Goal: Task Accomplishment & Management: Complete application form

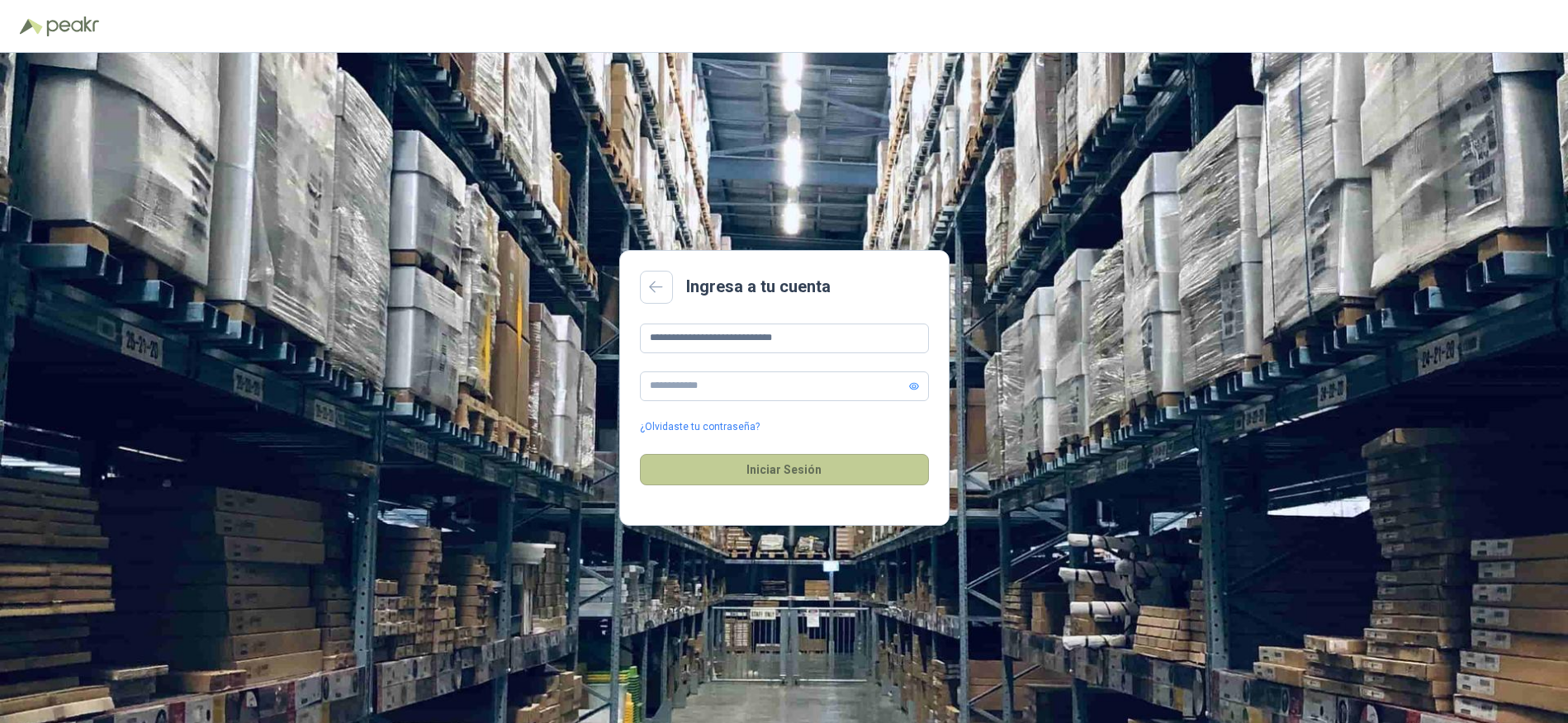
click at [805, 468] on button "Iniciar Sesión" at bounding box center [784, 470] width 289 height 32
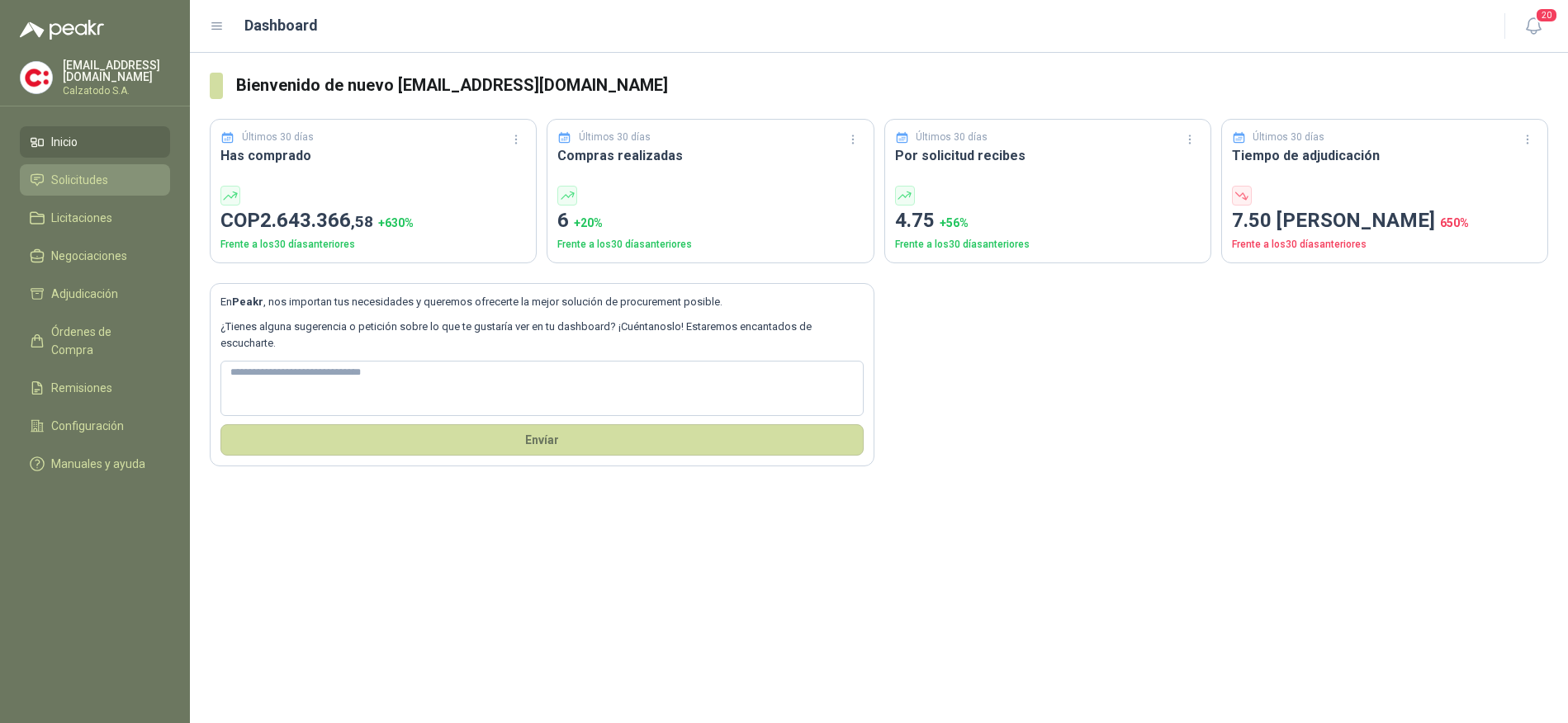
click at [68, 172] on span "Solicitudes" at bounding box center [79, 179] width 57 height 18
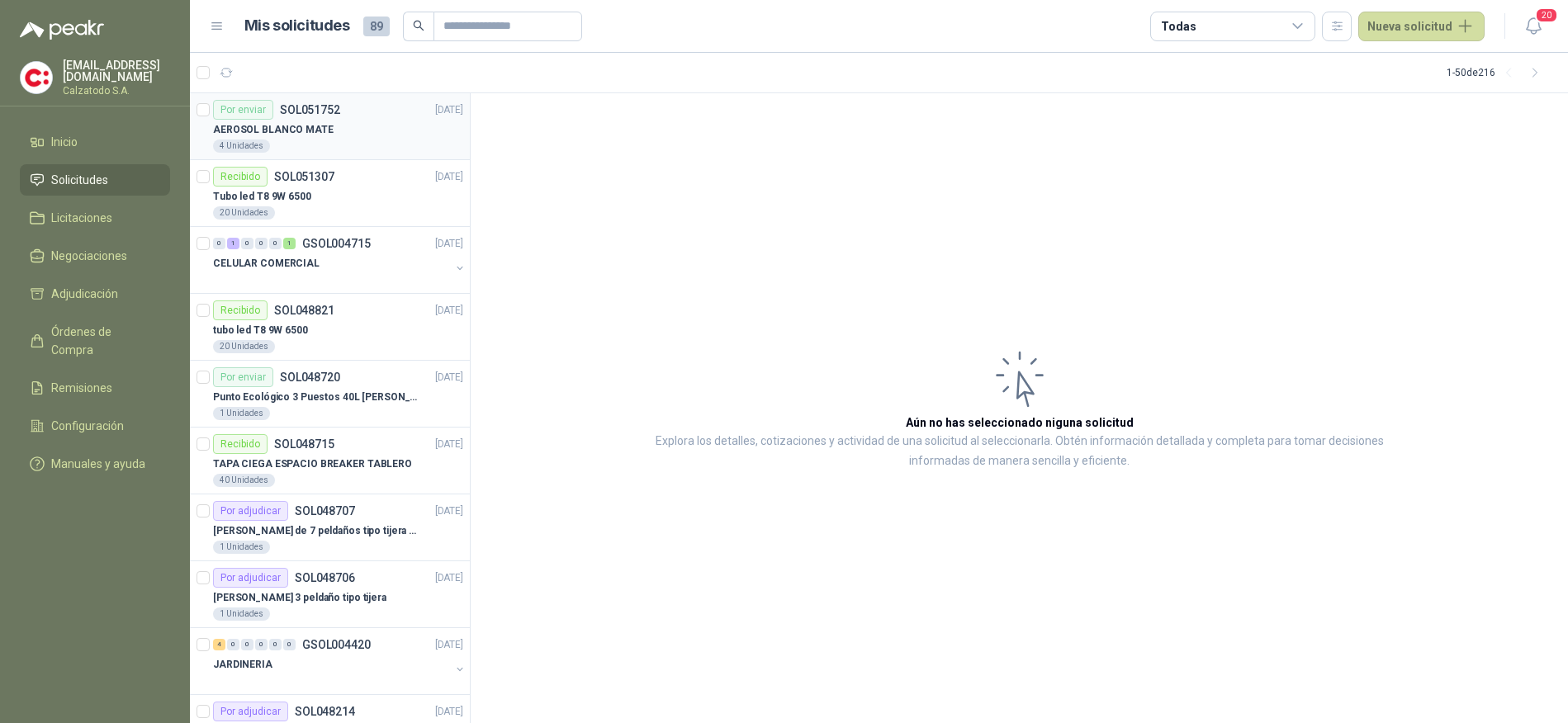
click at [319, 134] on p "AEROSOL BLANCO MATE" at bounding box center [273, 130] width 121 height 16
click at [325, 208] on div "20 Unidades" at bounding box center [338, 213] width 250 height 13
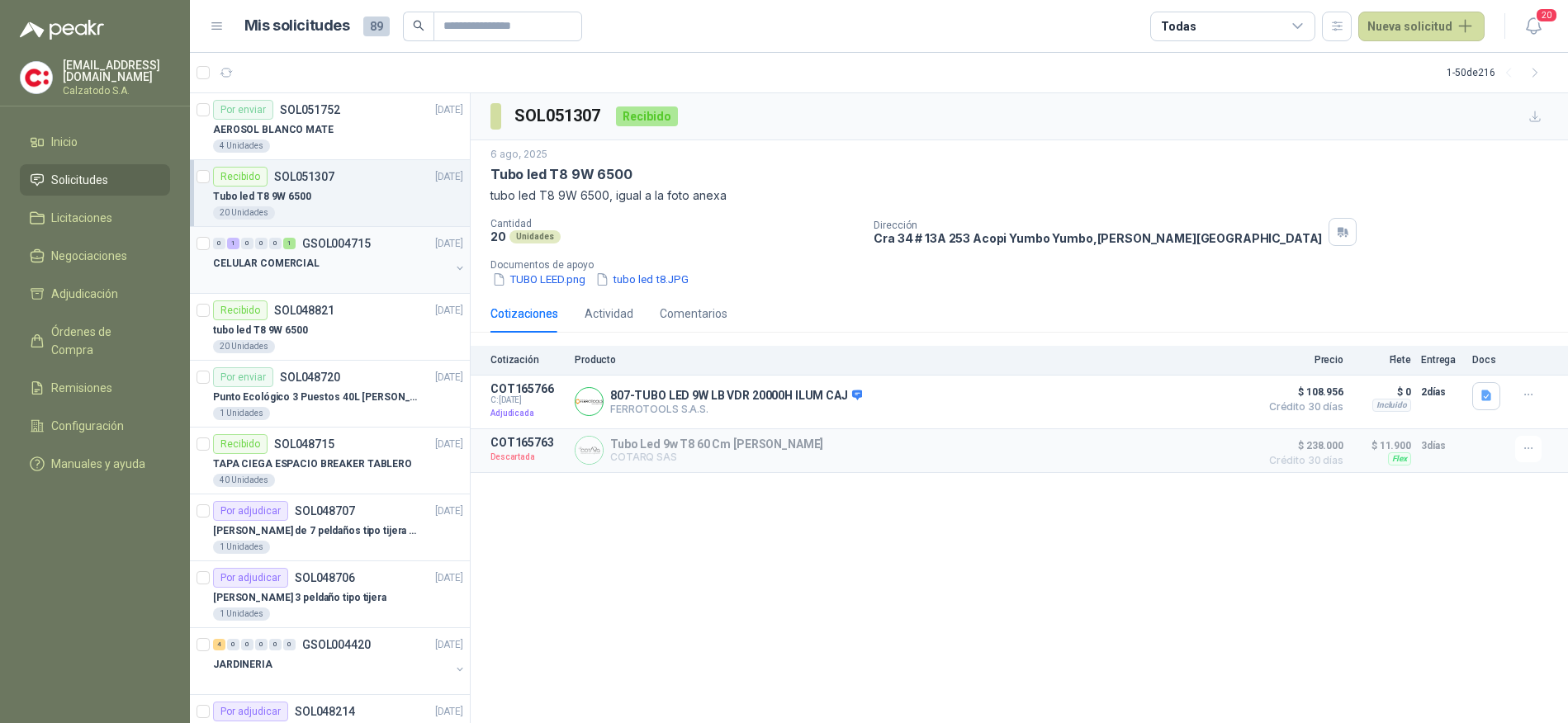
click at [329, 274] on div at bounding box center [331, 280] width 237 height 13
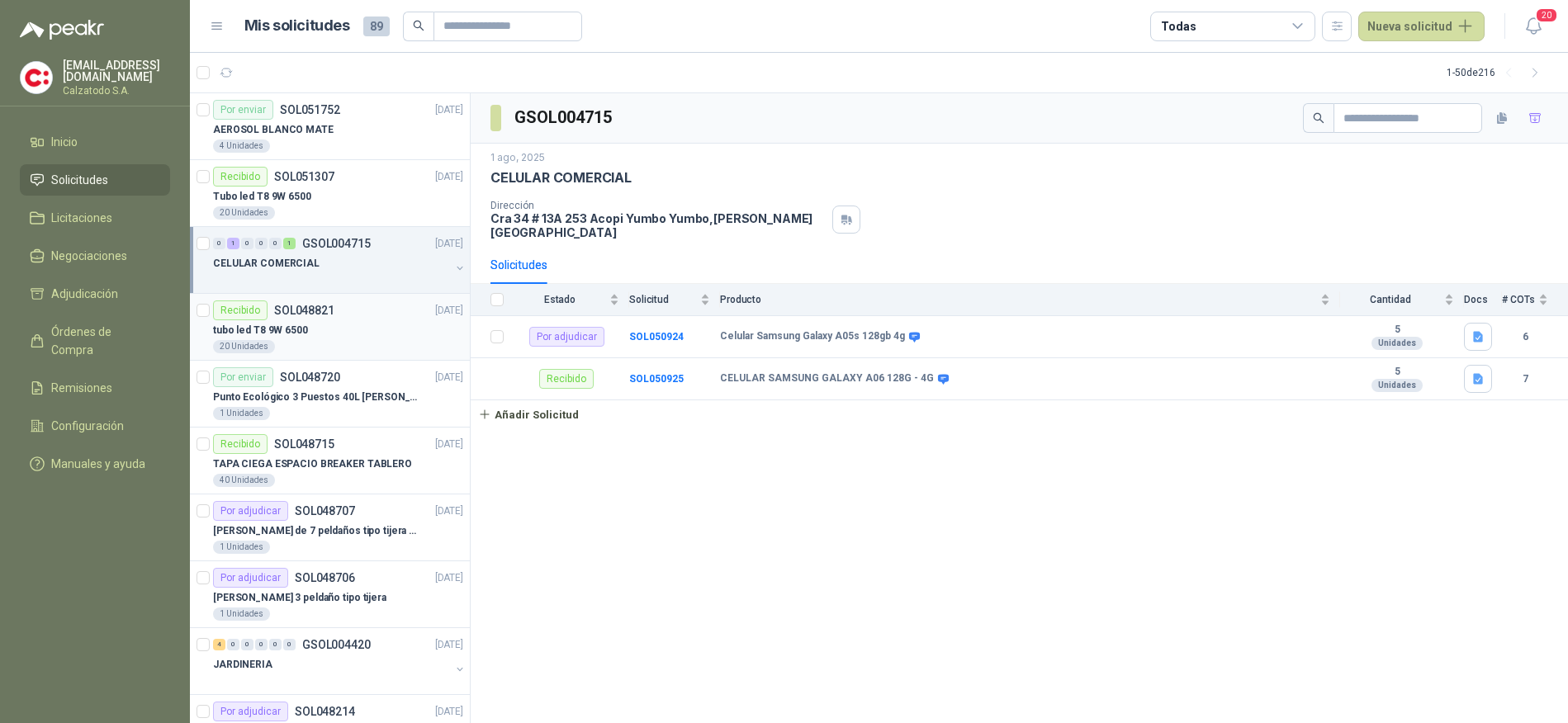
click at [332, 337] on div "tubo led T8 9W 6500" at bounding box center [338, 330] width 250 height 20
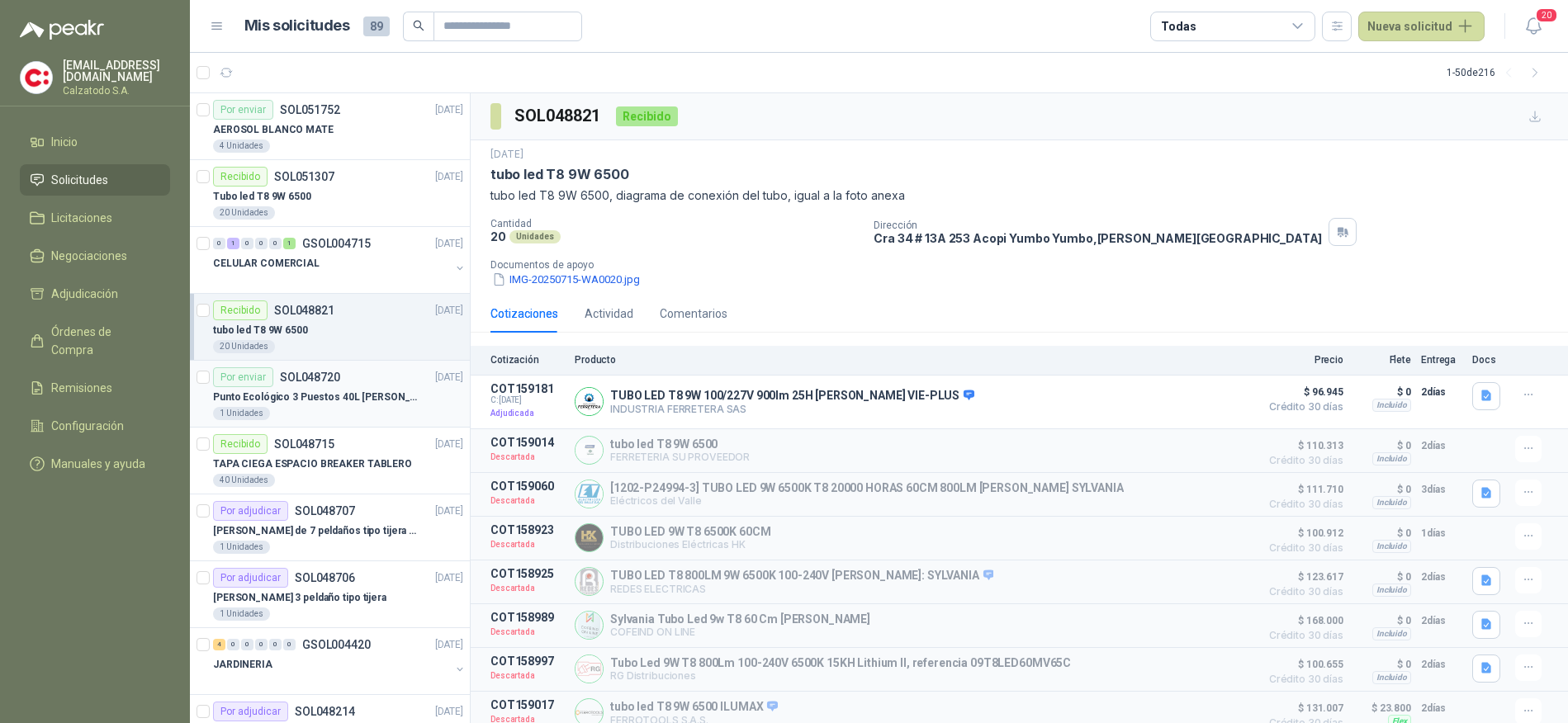
click at [336, 410] on div "1 Unidades" at bounding box center [338, 413] width 250 height 13
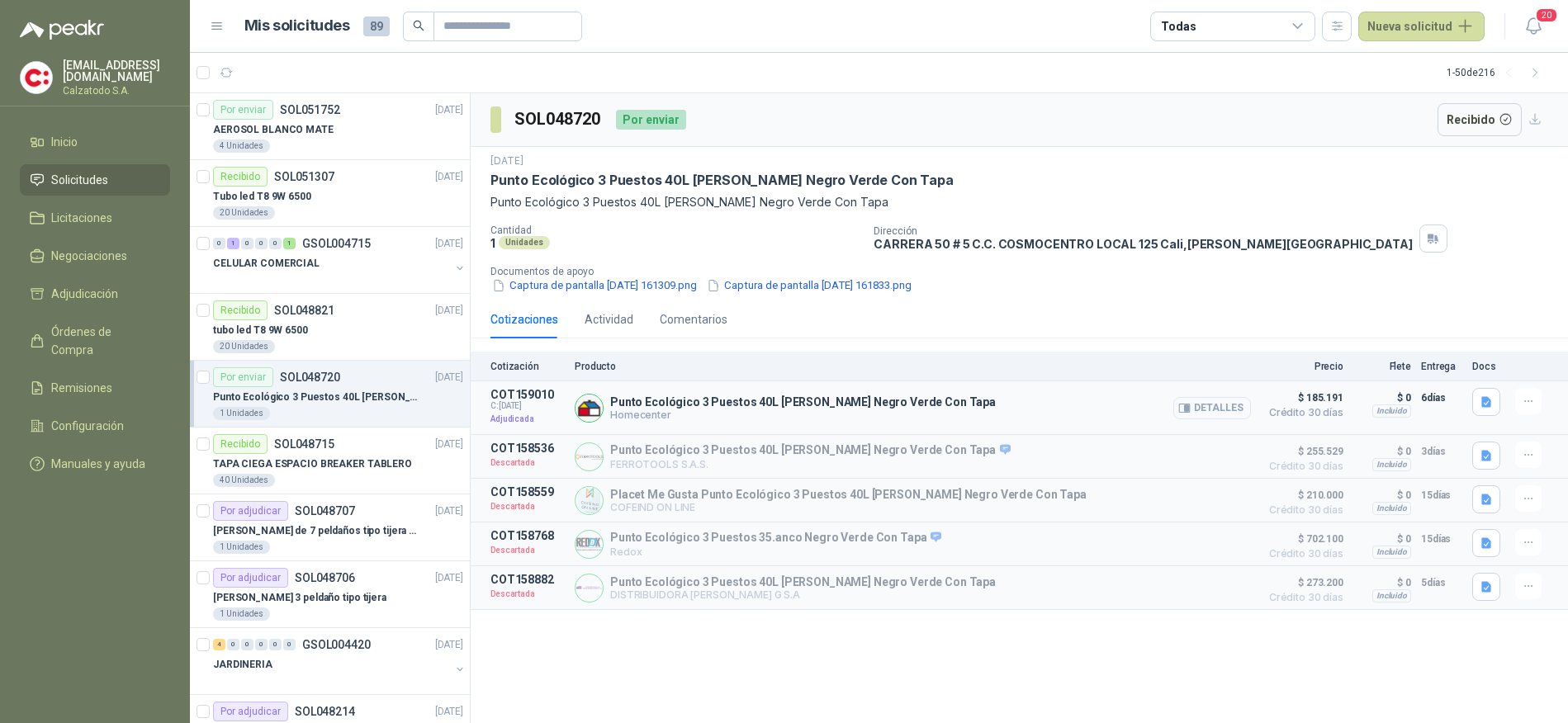
click at [1214, 399] on button "Detalles" at bounding box center [1213, 407] width 77 height 22
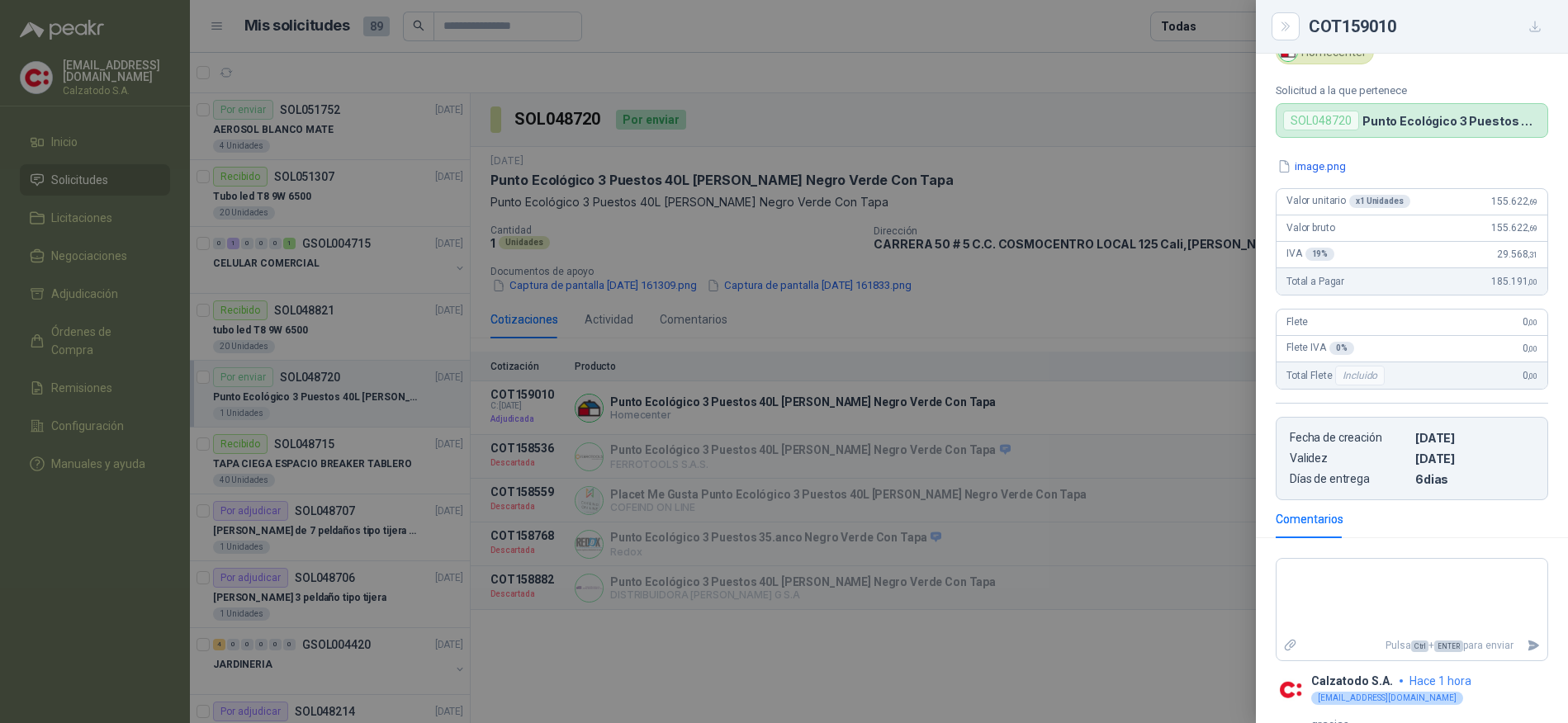
scroll to position [124, 0]
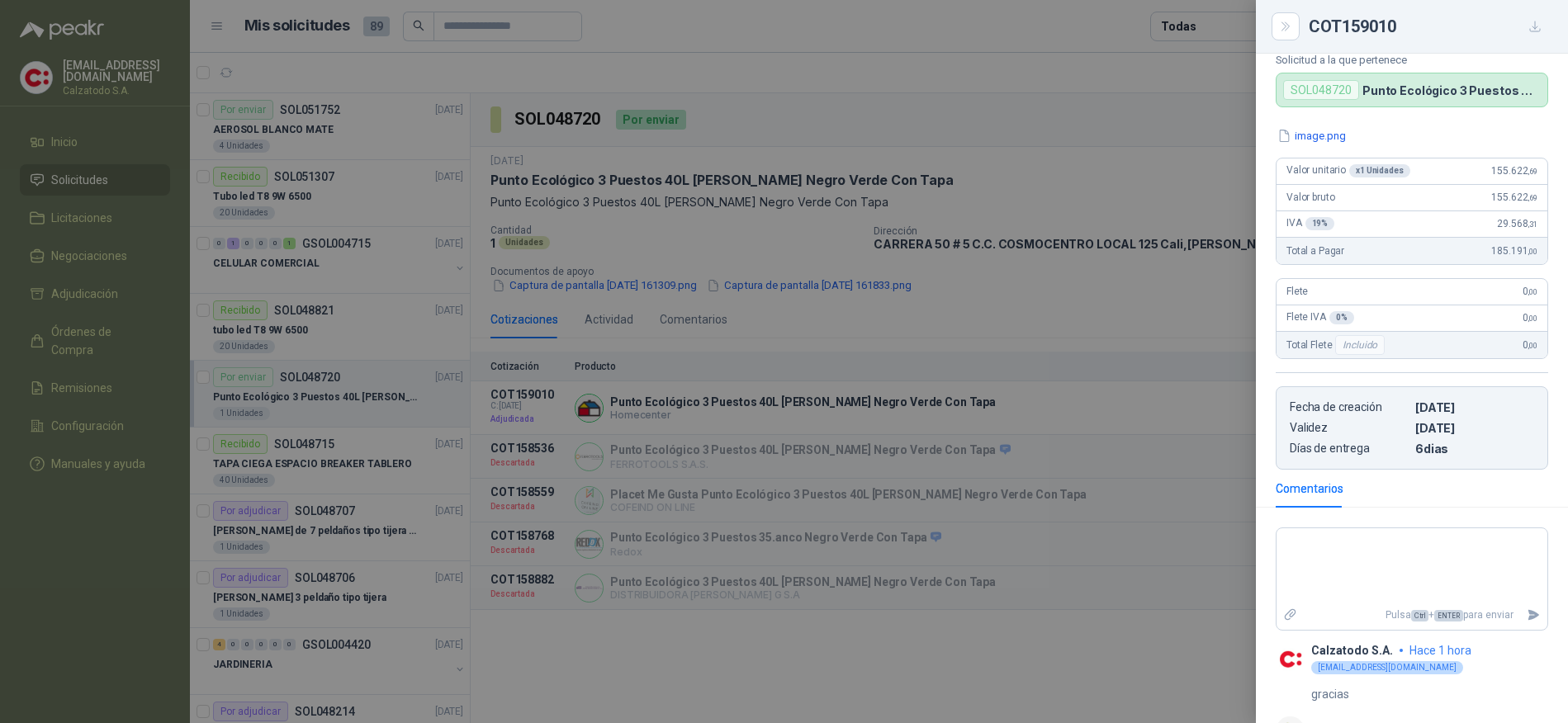
click at [932, 190] on div at bounding box center [784, 362] width 1568 height 723
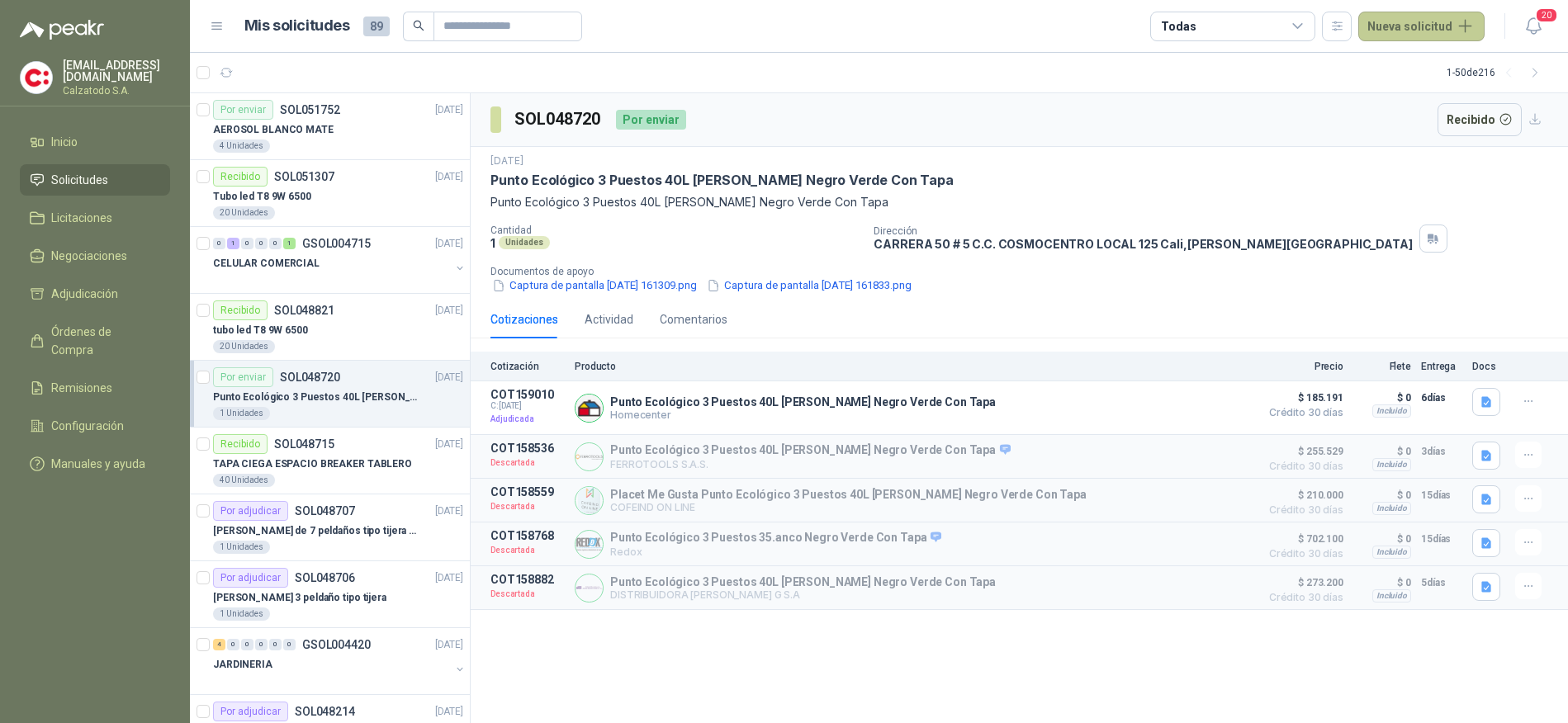
click at [1432, 28] on button "Nueva solicitud" at bounding box center [1422, 26] width 127 height 30
click at [1407, 101] on link "Solicitud grupal" at bounding box center [1441, 94] width 141 height 29
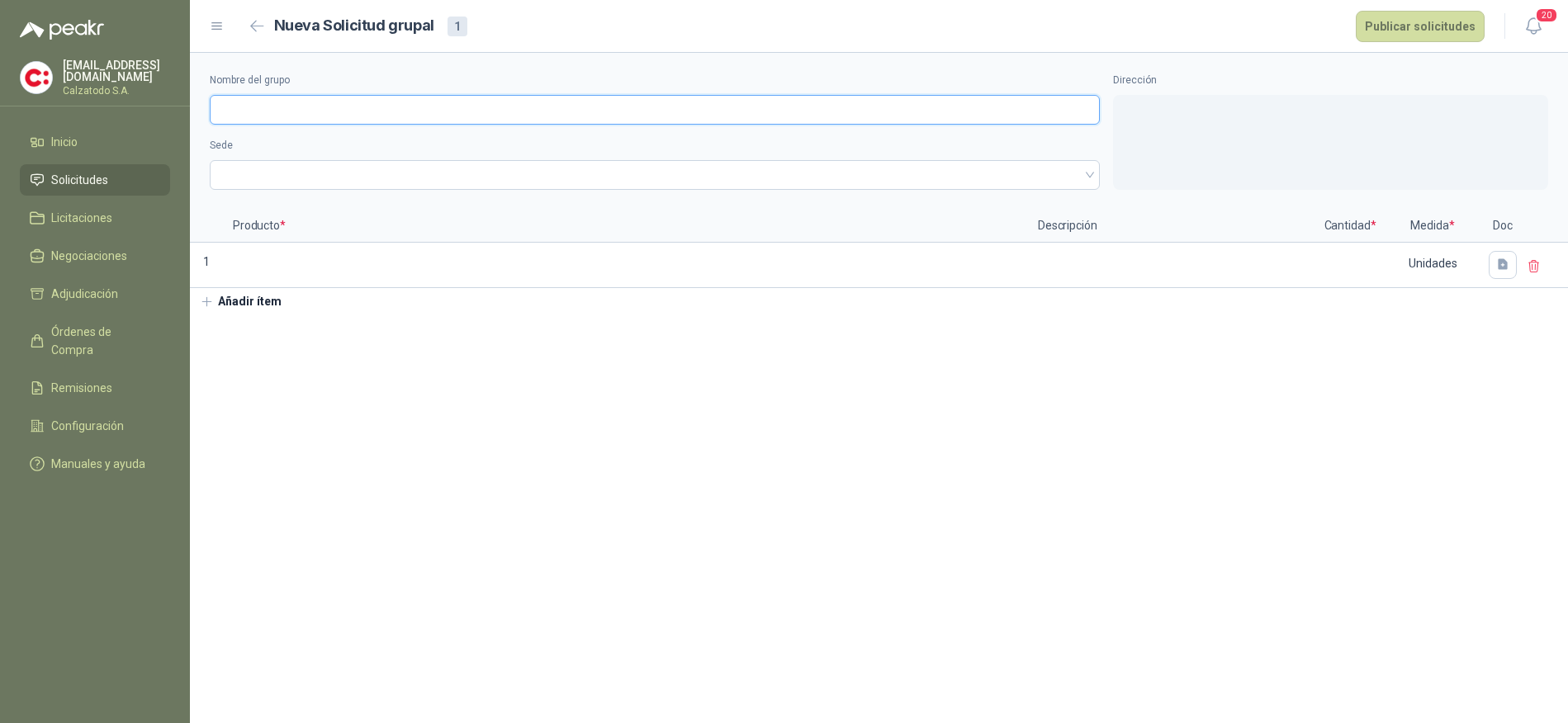
click at [338, 103] on input "Nombre del grupo" at bounding box center [655, 110] width 890 height 30
type input "*"
click at [344, 172] on span at bounding box center [655, 175] width 870 height 25
type input "**********"
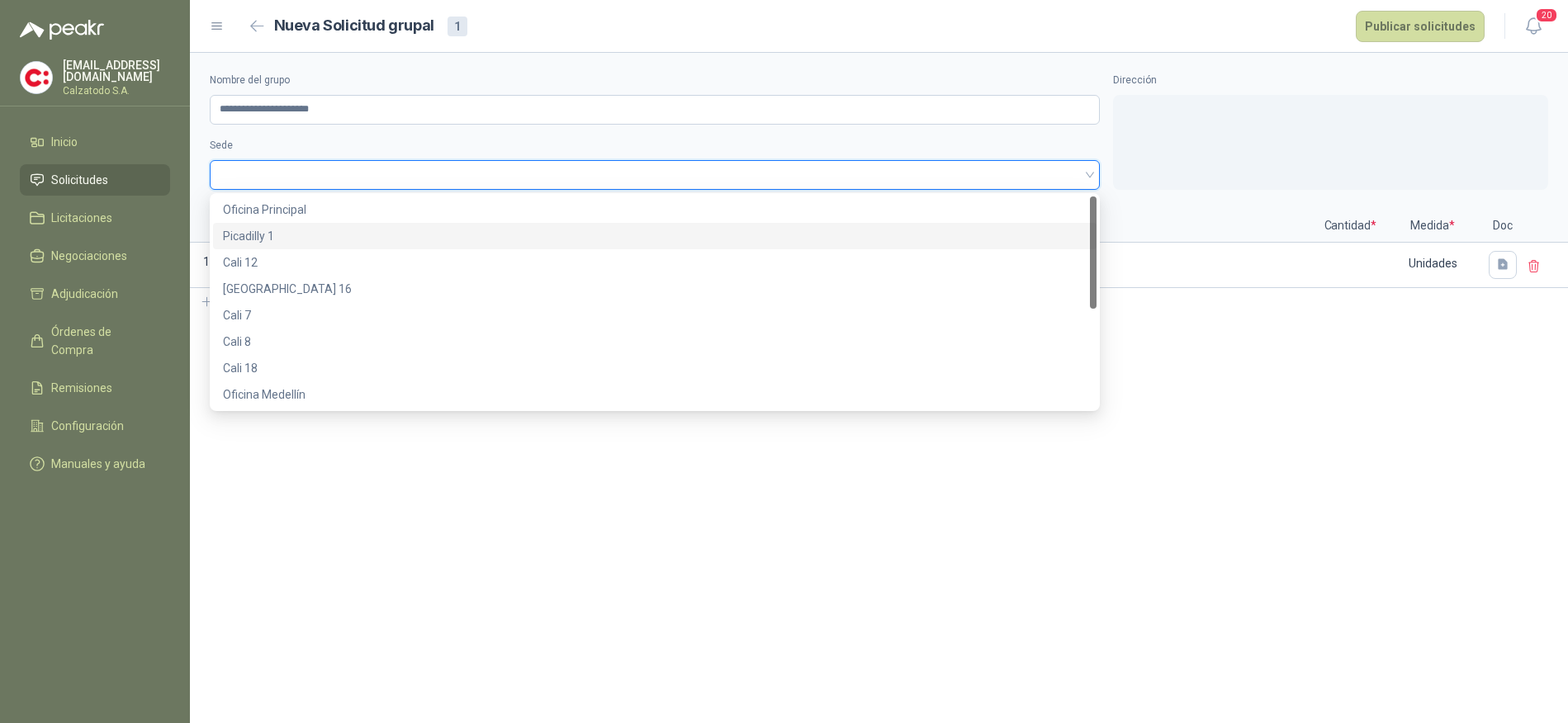
click at [338, 223] on div "Picadilly 1" at bounding box center [655, 236] width 883 height 26
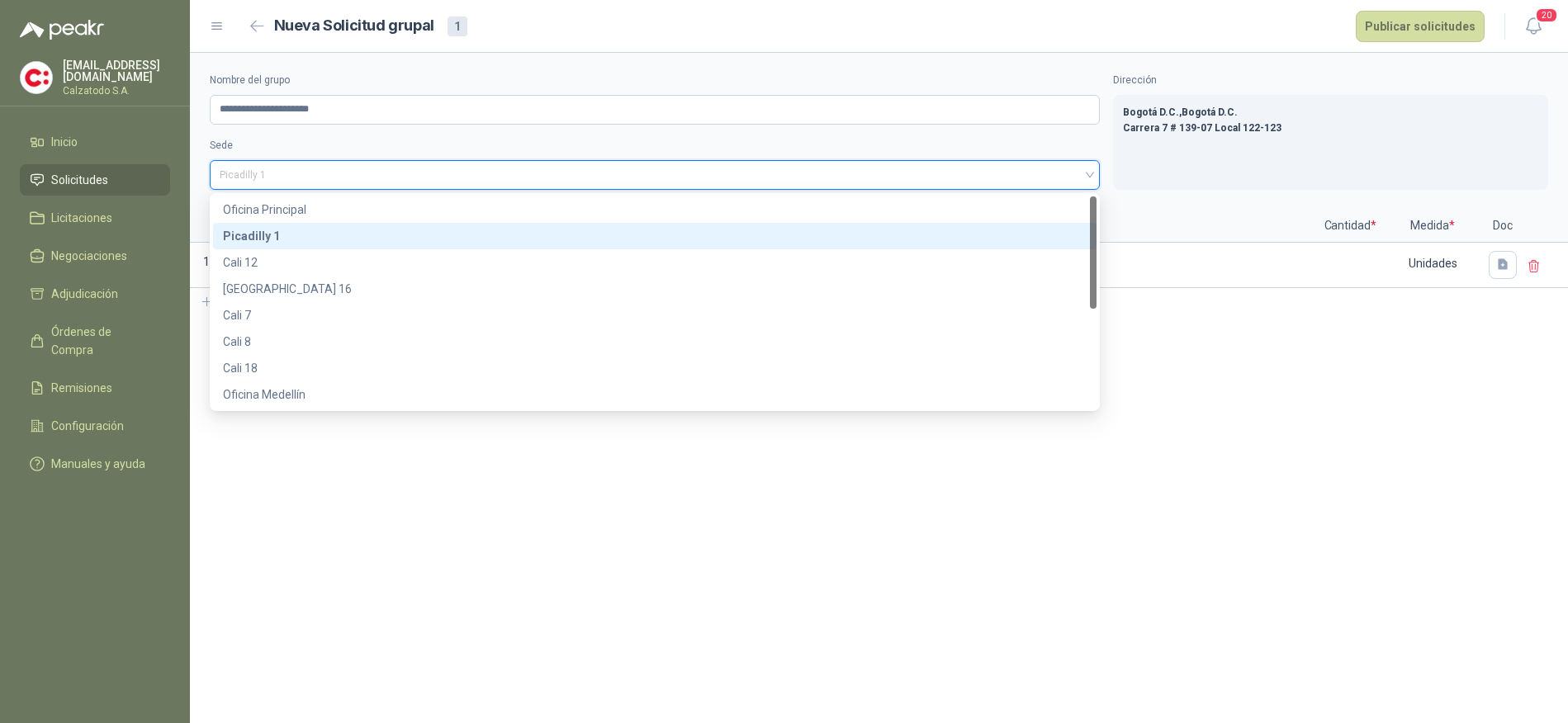
click at [325, 181] on span "Picadilly 1" at bounding box center [655, 175] width 870 height 25
click at [297, 205] on div "Oficina Principal" at bounding box center [655, 209] width 864 height 18
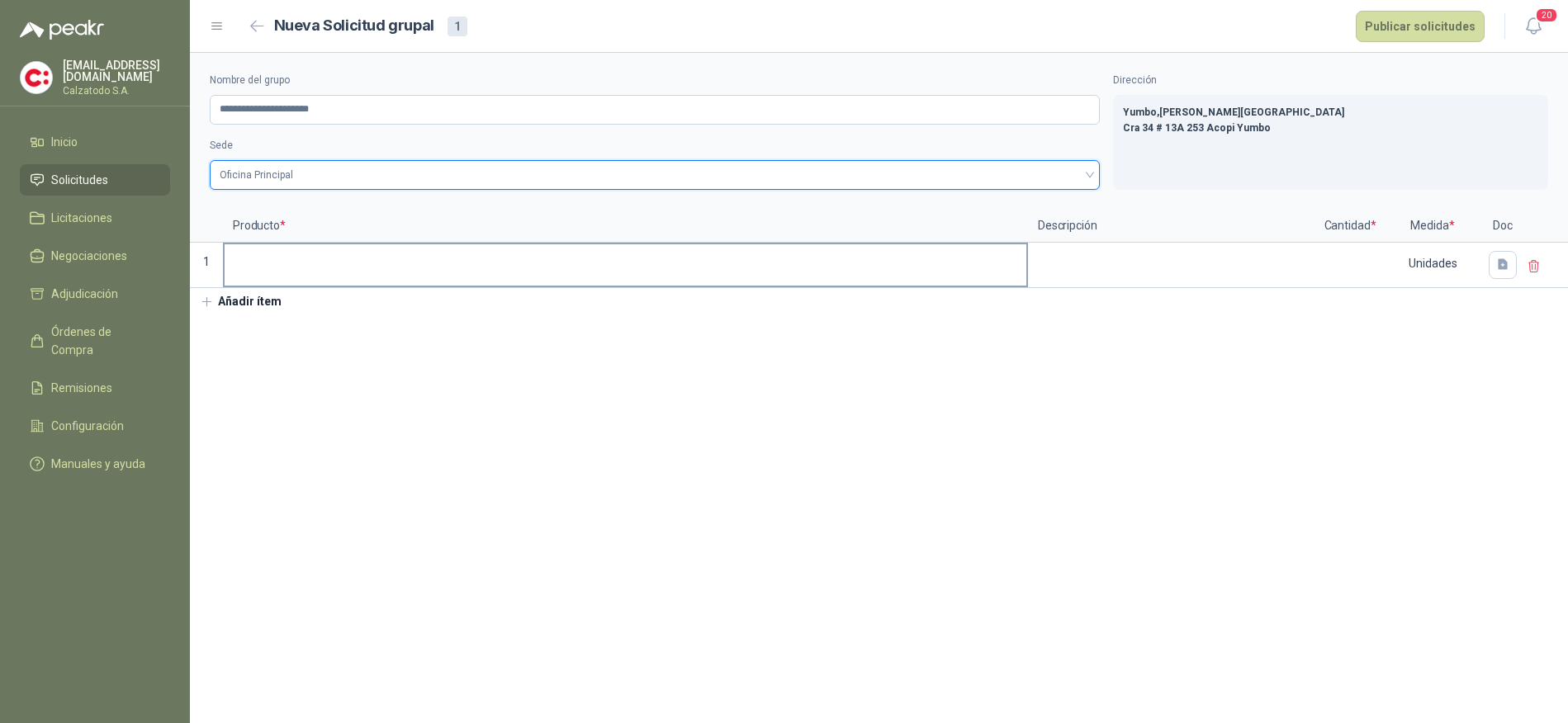
click at [434, 264] on input at bounding box center [625, 260] width 802 height 33
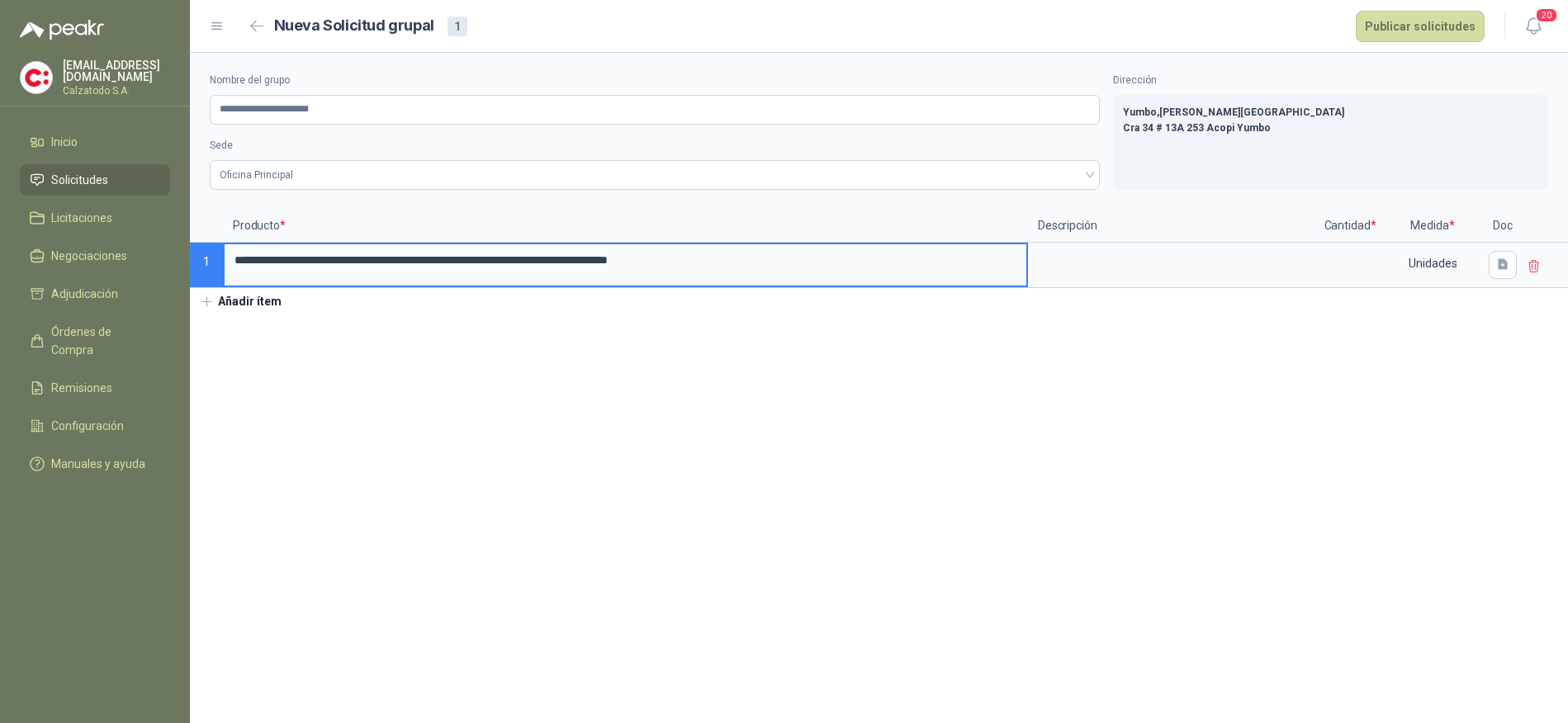
click at [248, 310] on button "Añadir ítem" at bounding box center [240, 303] width 101 height 28
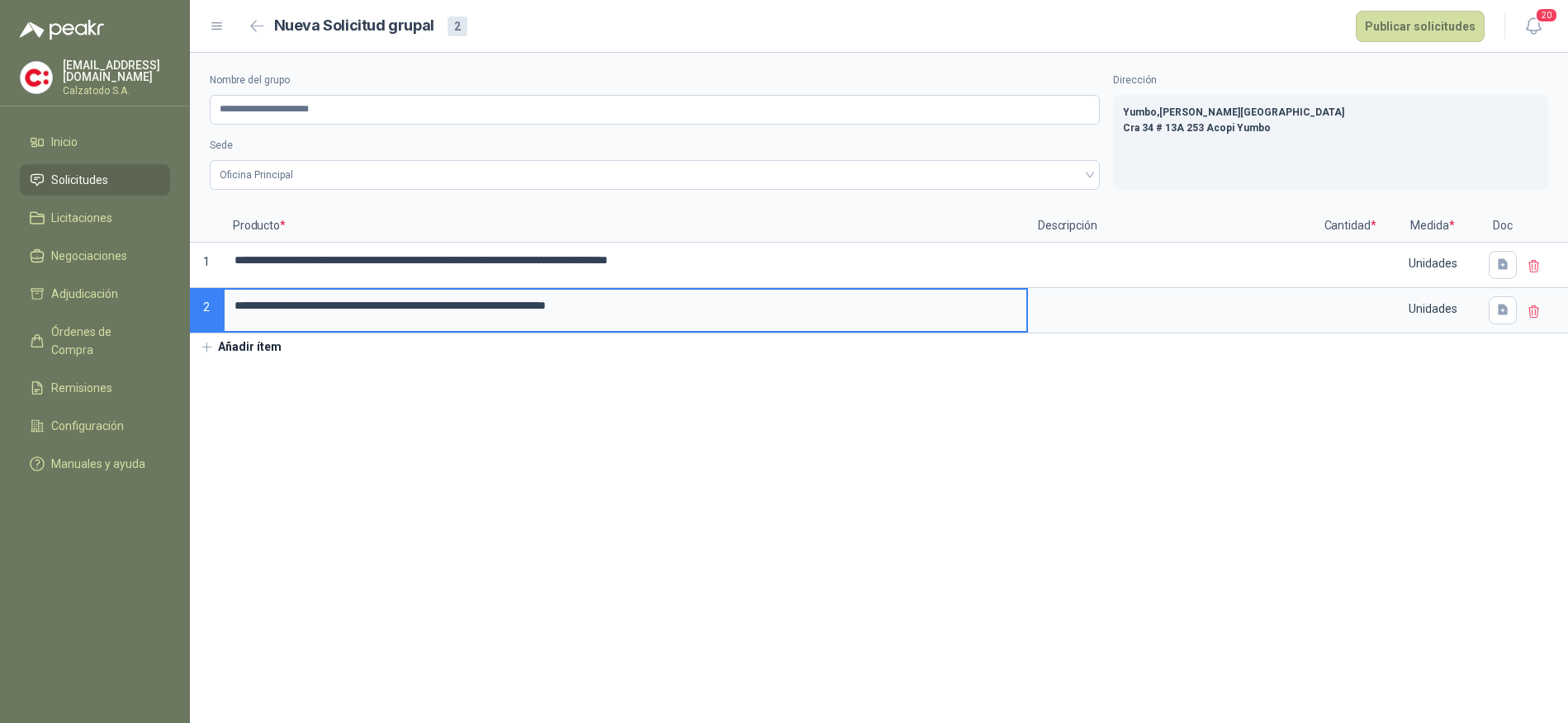
click at [246, 350] on button "Añadir ítem" at bounding box center [240, 347] width 101 height 28
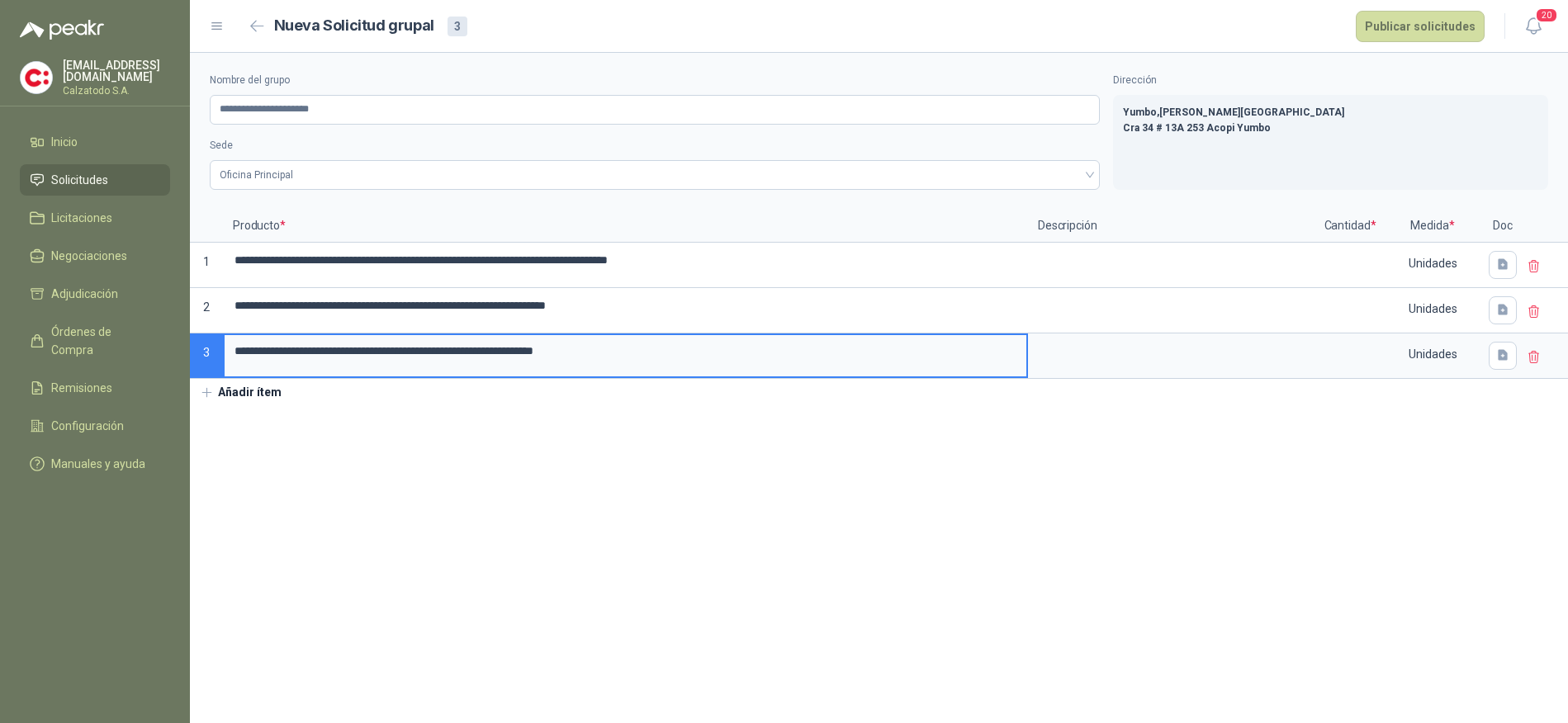
click at [241, 409] on section "**********" at bounding box center [879, 388] width 1379 height 670
click at [238, 401] on button "Añadir ítem" at bounding box center [240, 393] width 101 height 28
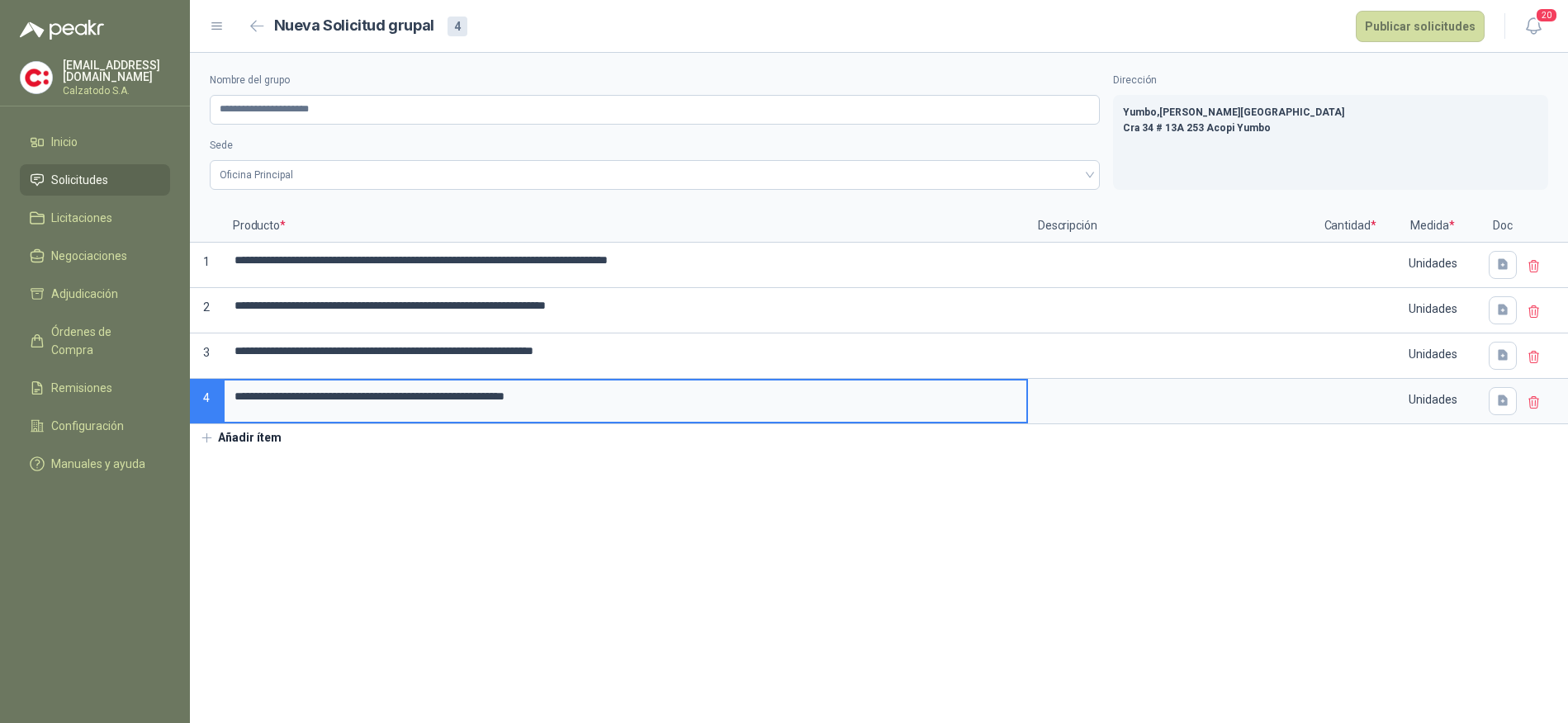
click at [227, 442] on button "Añadir ítem" at bounding box center [240, 438] width 101 height 28
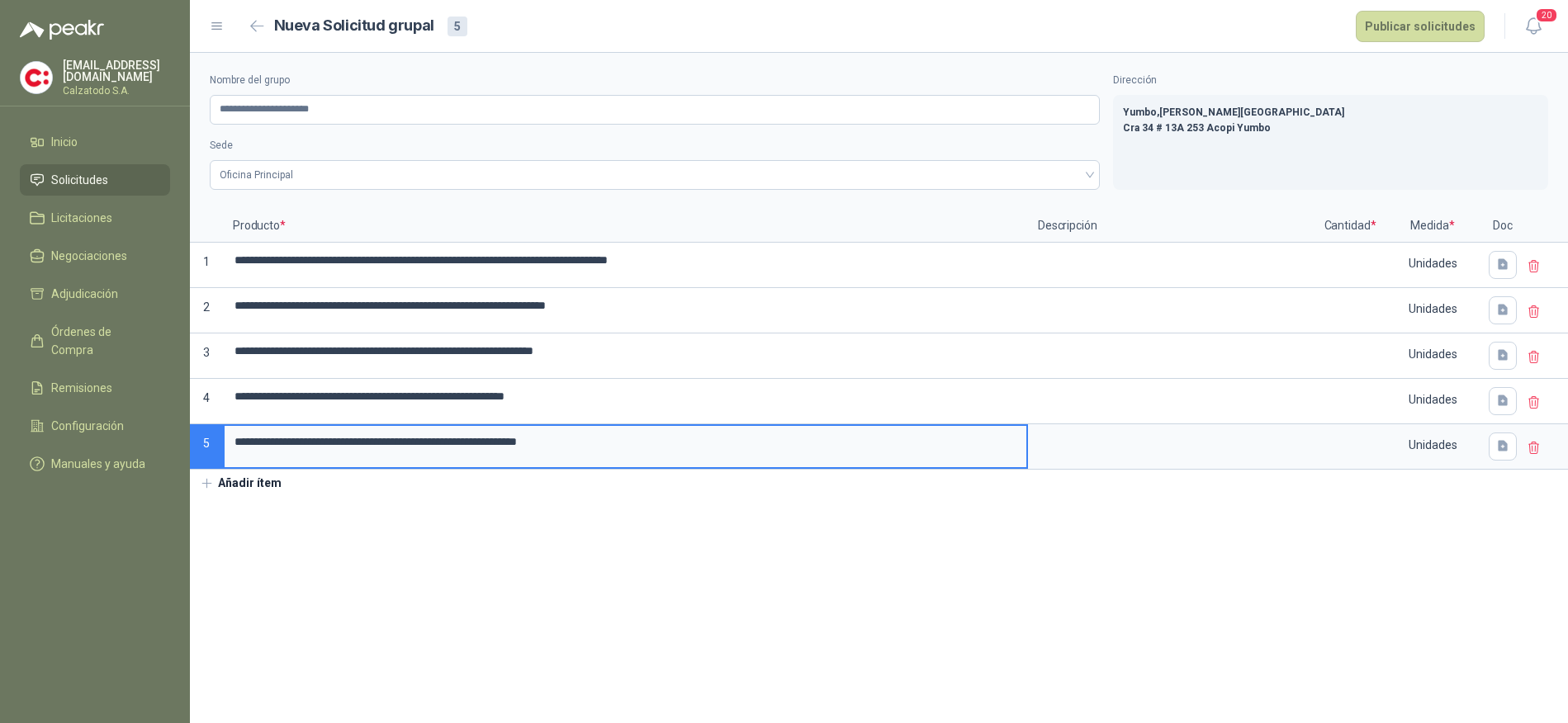
click at [281, 478] on button "Añadir ítem" at bounding box center [240, 484] width 101 height 28
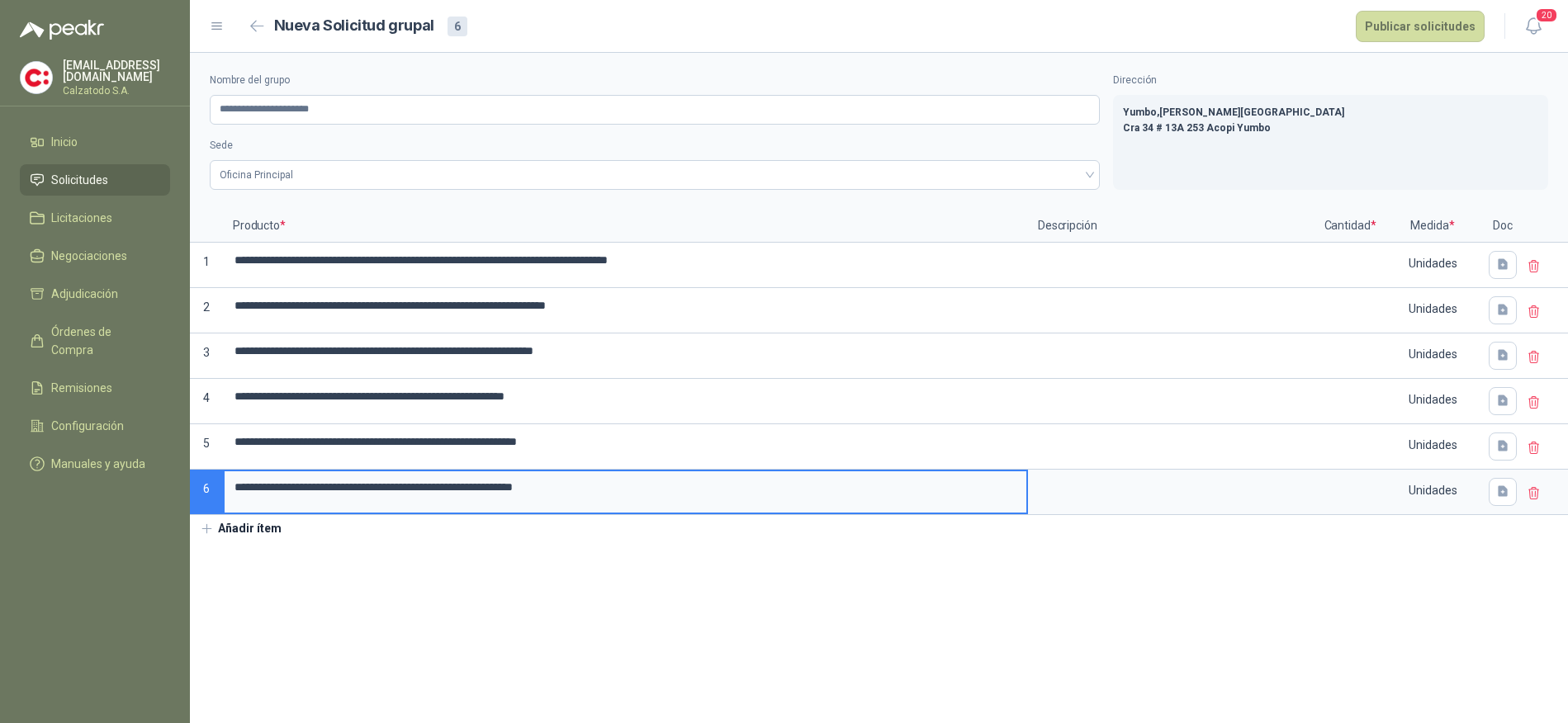
click at [267, 528] on button "Añadir ítem" at bounding box center [240, 529] width 101 height 28
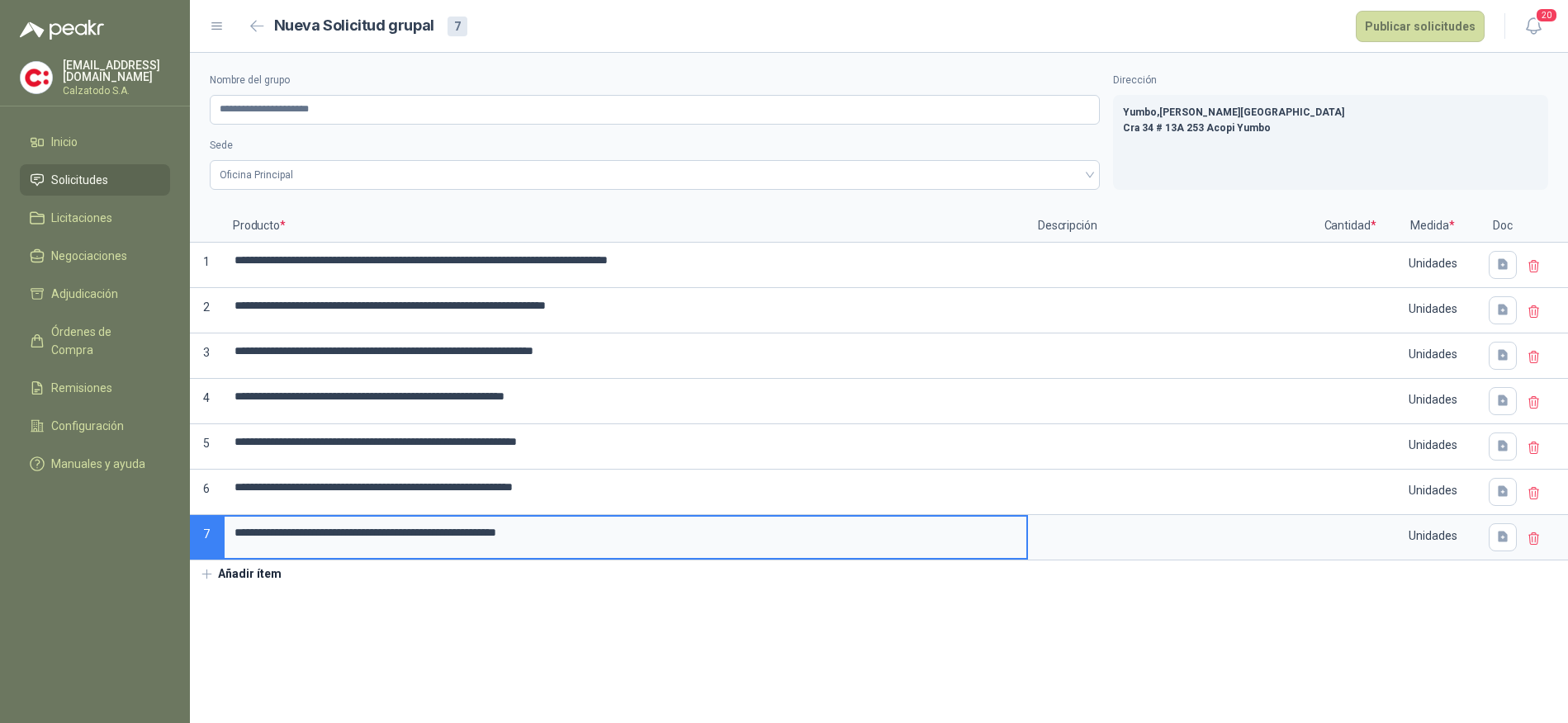
click at [274, 572] on button "Añadir ítem" at bounding box center [240, 574] width 101 height 28
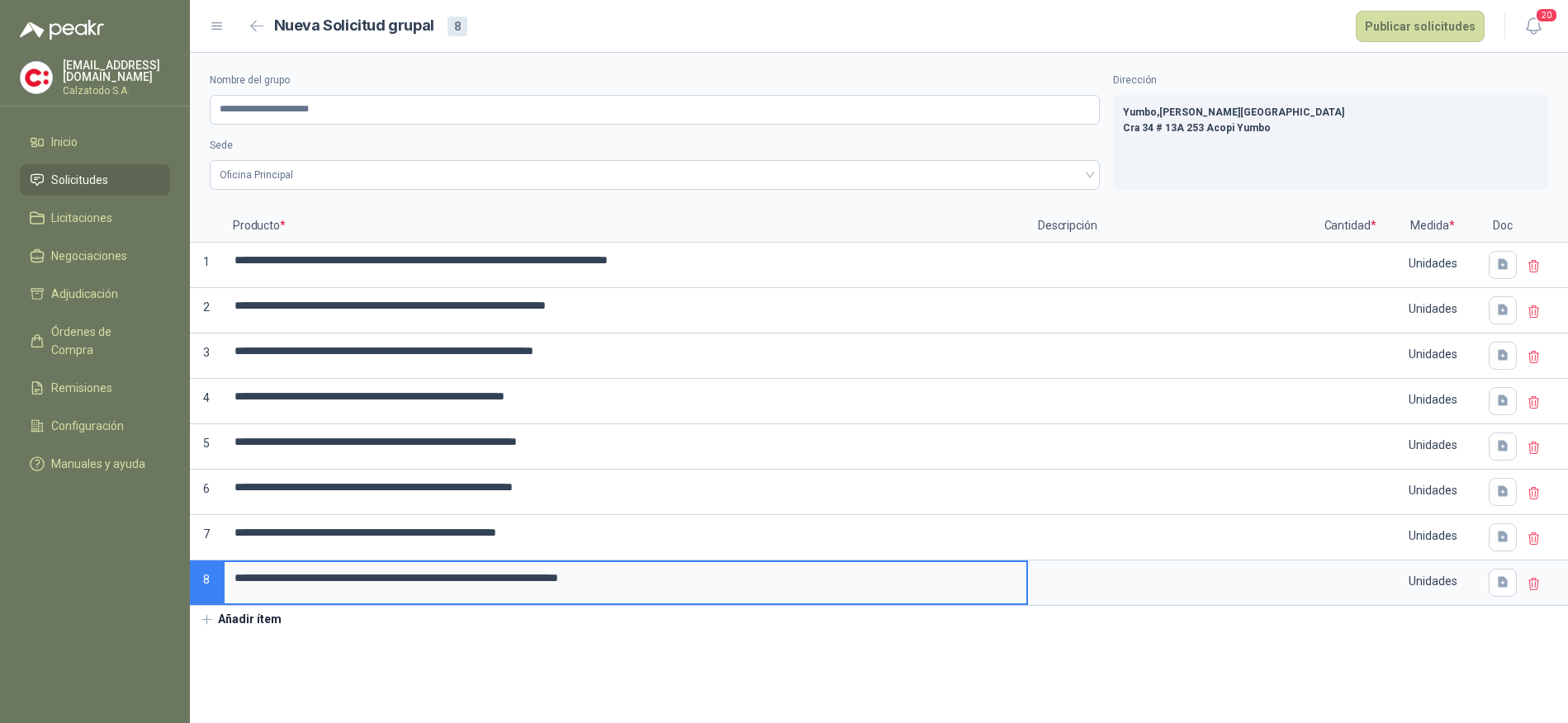
click at [246, 617] on button "Añadir ítem" at bounding box center [240, 620] width 101 height 28
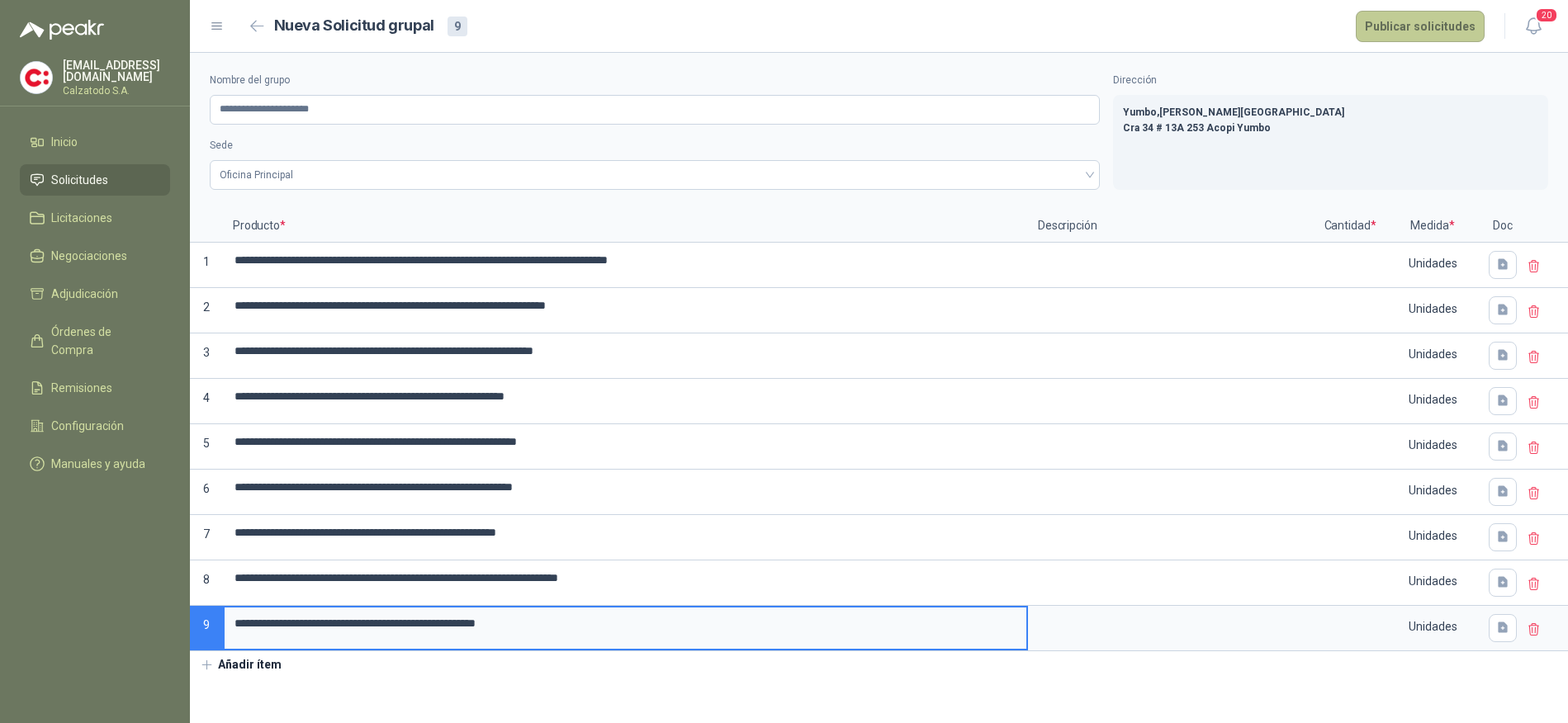
click at [1456, 29] on button "Publicar solicitudes" at bounding box center [1420, 26] width 128 height 32
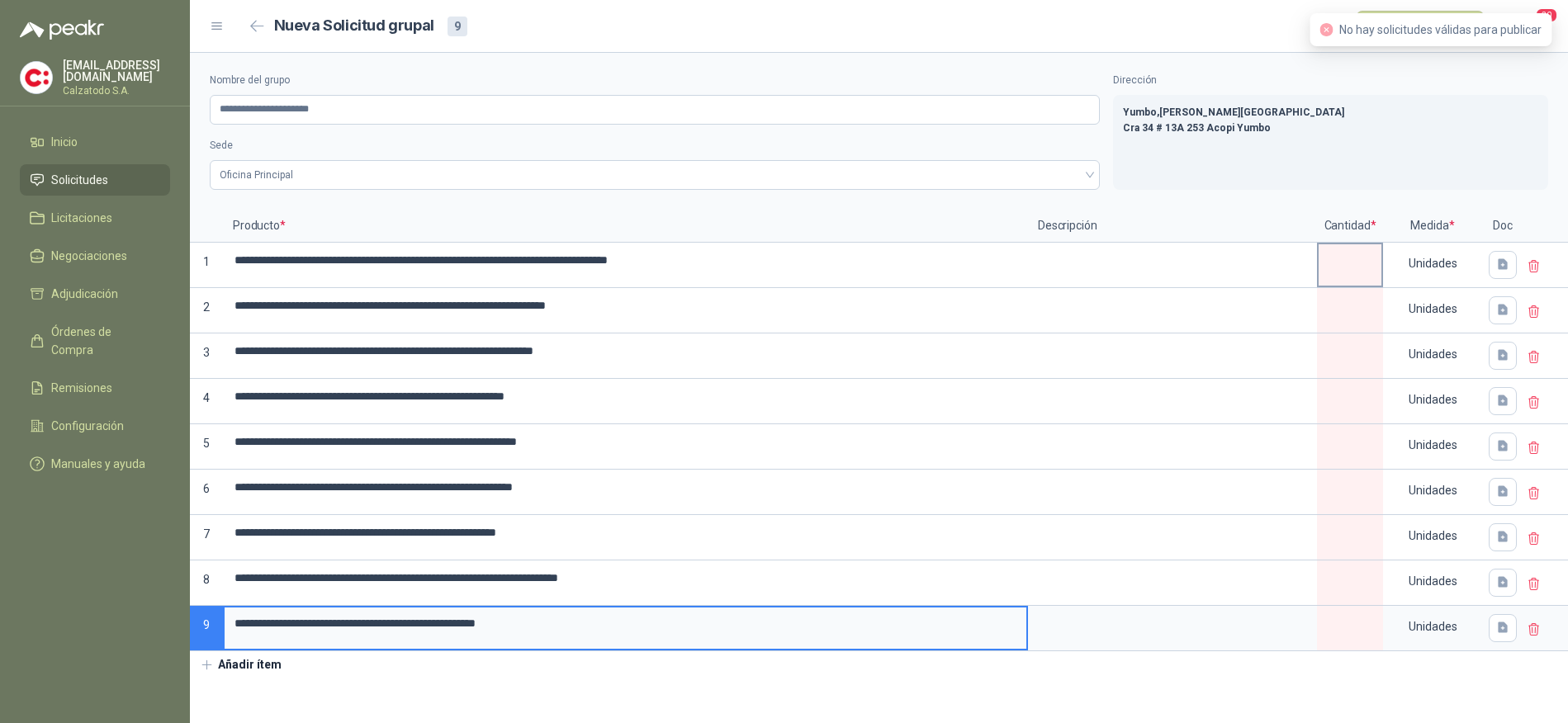
click at [1346, 269] on input at bounding box center [1350, 260] width 62 height 33
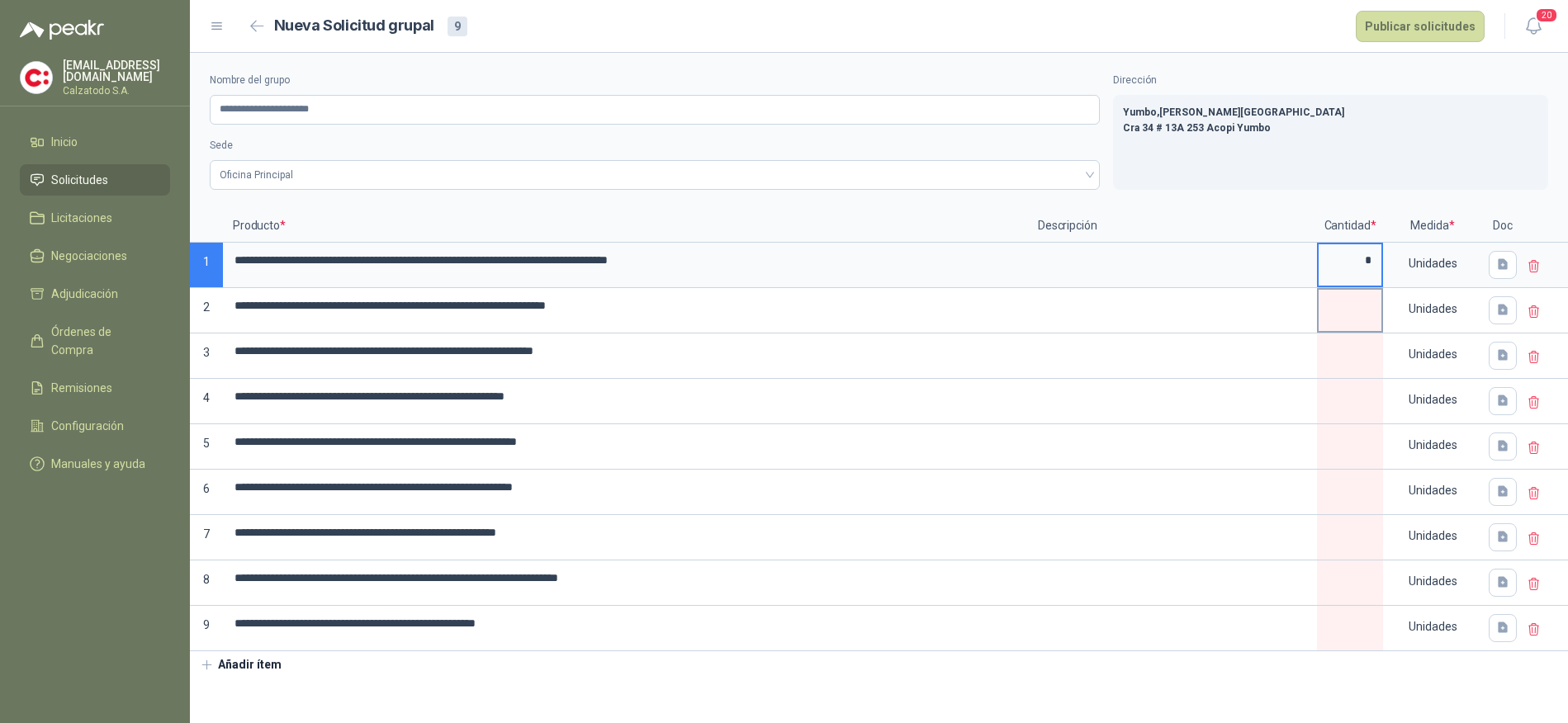
type input "*"
click at [1347, 313] on input at bounding box center [1350, 305] width 62 height 33
type input "*"
drag, startPoint x: 1352, startPoint y: 269, endPoint x: 1382, endPoint y: 267, distance: 30.1
click at [1382, 267] on div "*" at bounding box center [1350, 266] width 66 height 46
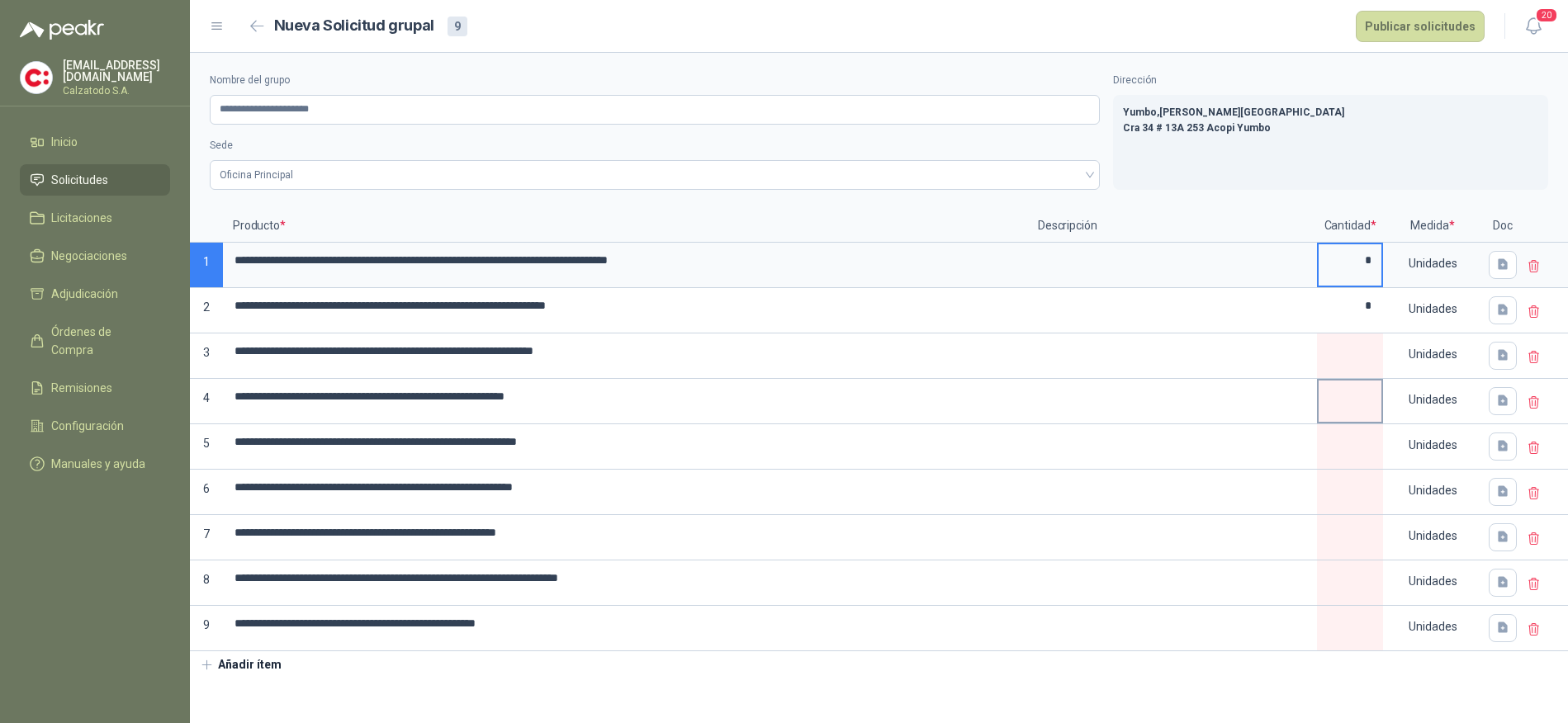
type input "*"
click at [1337, 409] on input at bounding box center [1350, 397] width 62 height 33
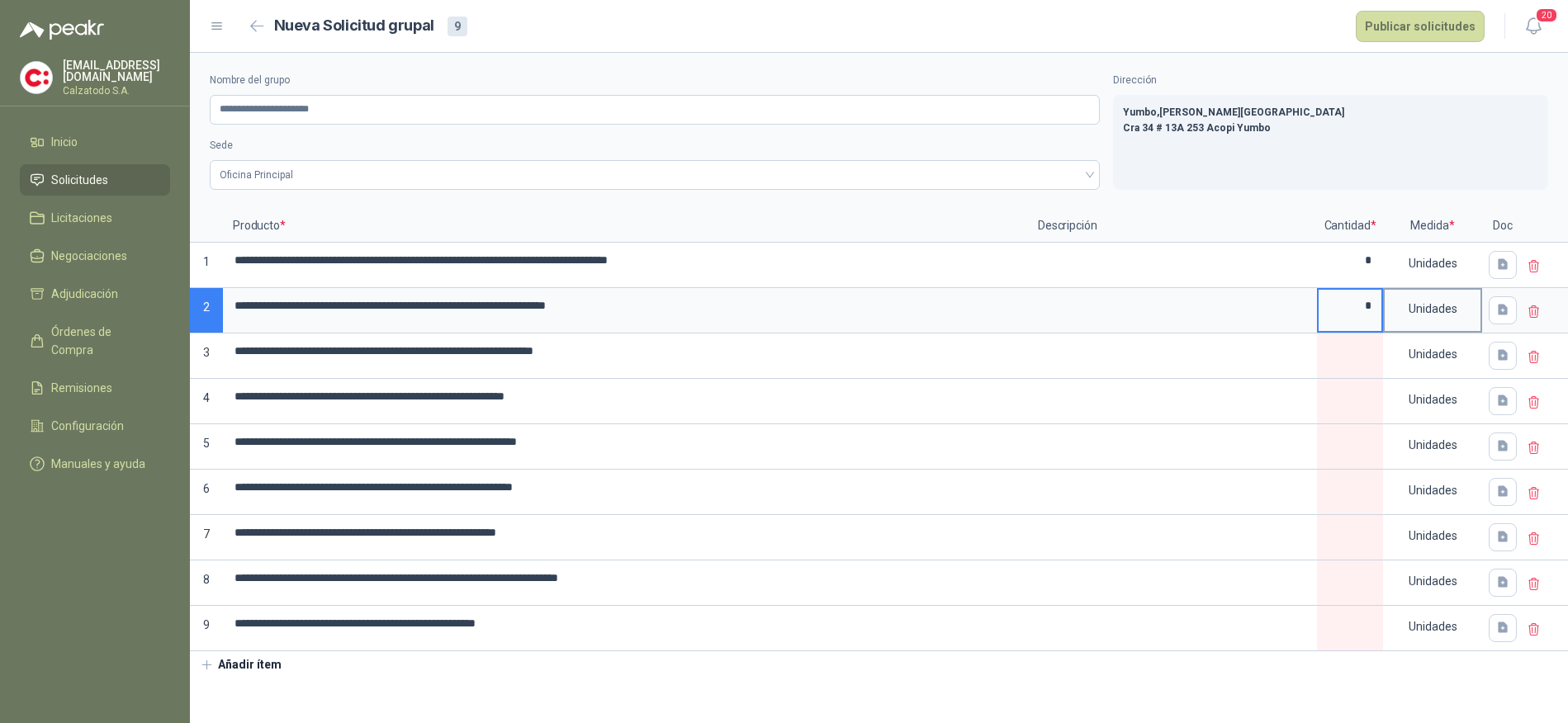
drag, startPoint x: 1360, startPoint y: 307, endPoint x: 1402, endPoint y: 307, distance: 42.0
click at [1402, 307] on div "**********" at bounding box center [879, 430] width 1379 height 442
type input "*"
click at [1353, 369] on label at bounding box center [1350, 355] width 62 height 41
click at [1027, 368] on input "**********" at bounding box center [625, 351] width 802 height 33
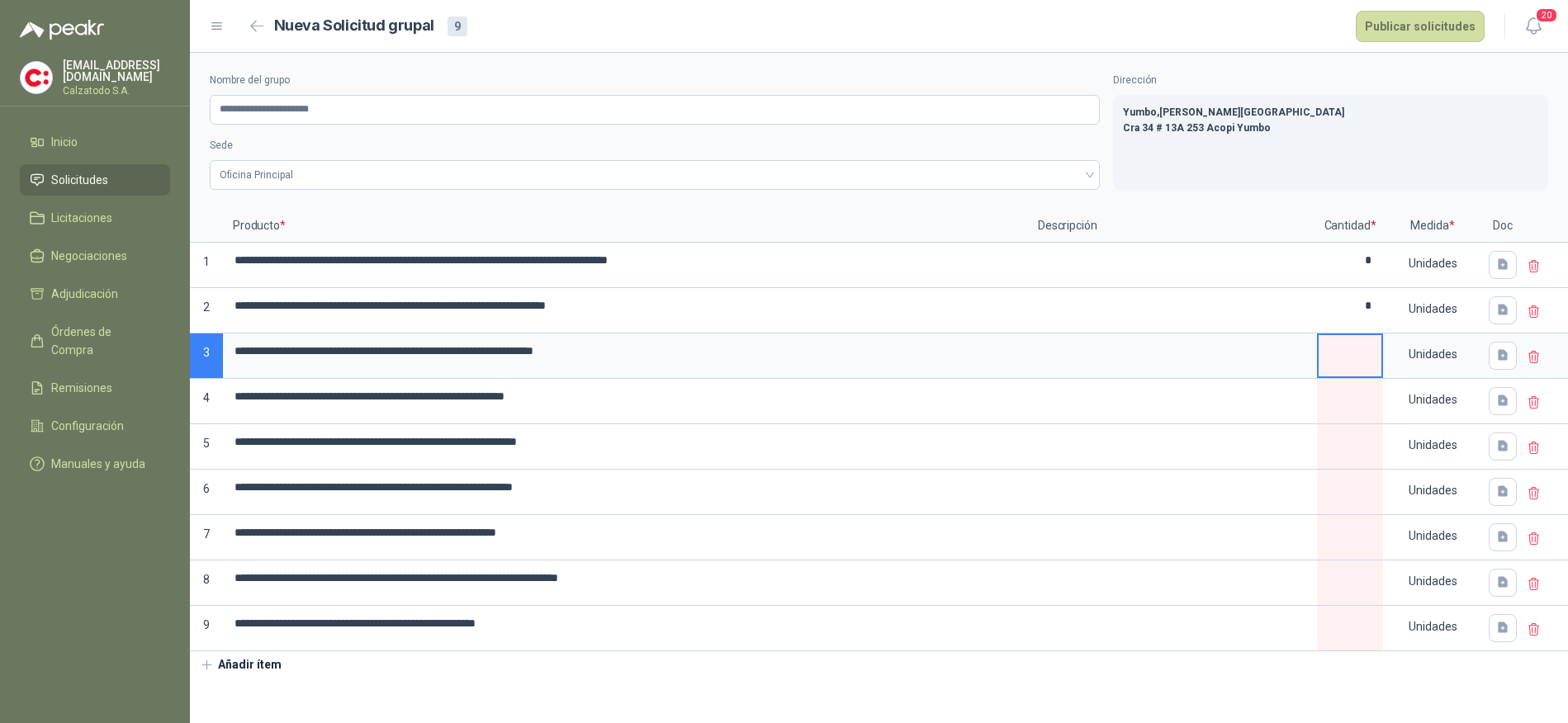
click at [1344, 356] on input at bounding box center [1350, 351] width 62 height 33
type input "*"
click at [1346, 412] on input at bounding box center [1350, 397] width 62 height 33
type input "*"
click at [1369, 460] on label at bounding box center [1350, 446] width 62 height 41
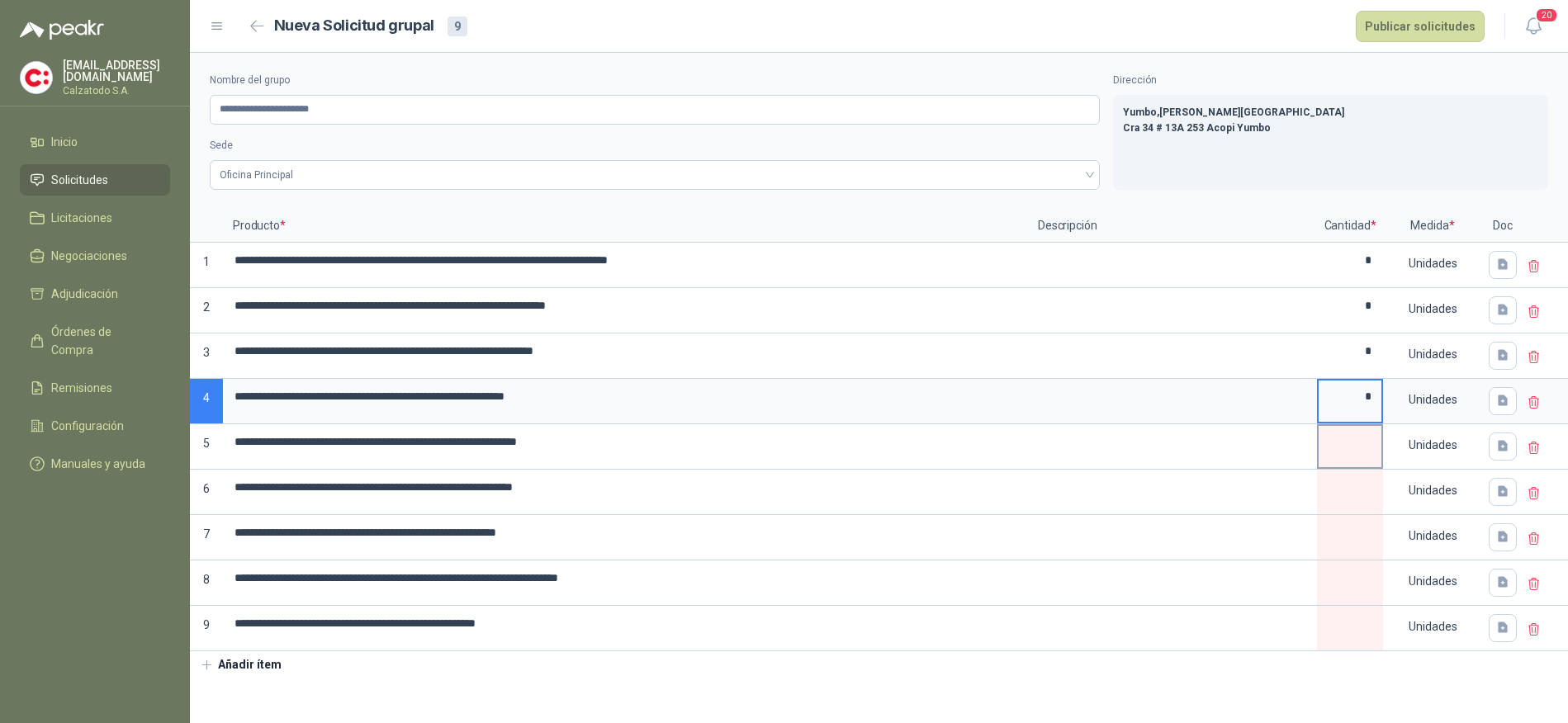
click at [1027, 458] on input "**********" at bounding box center [625, 442] width 802 height 33
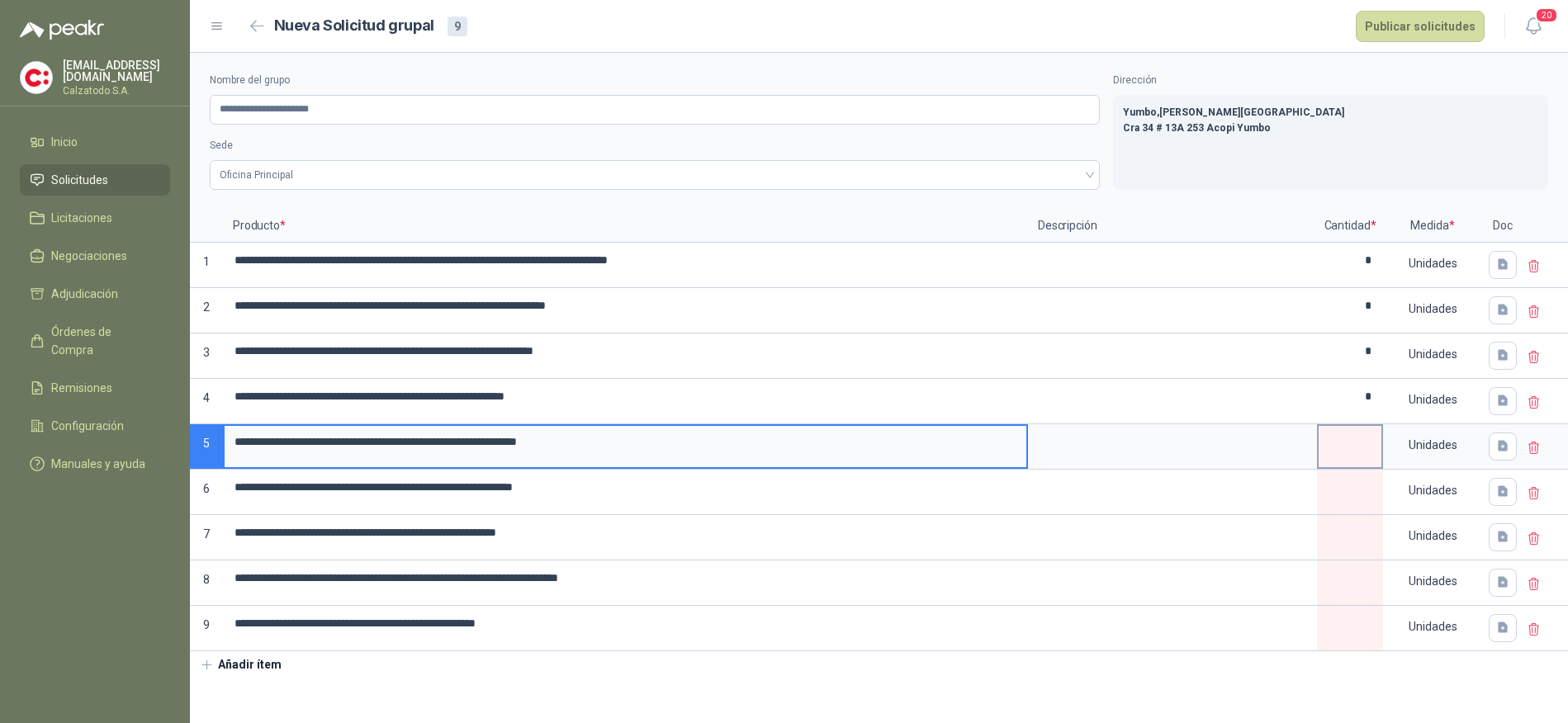
click at [1359, 451] on input at bounding box center [1350, 442] width 62 height 33
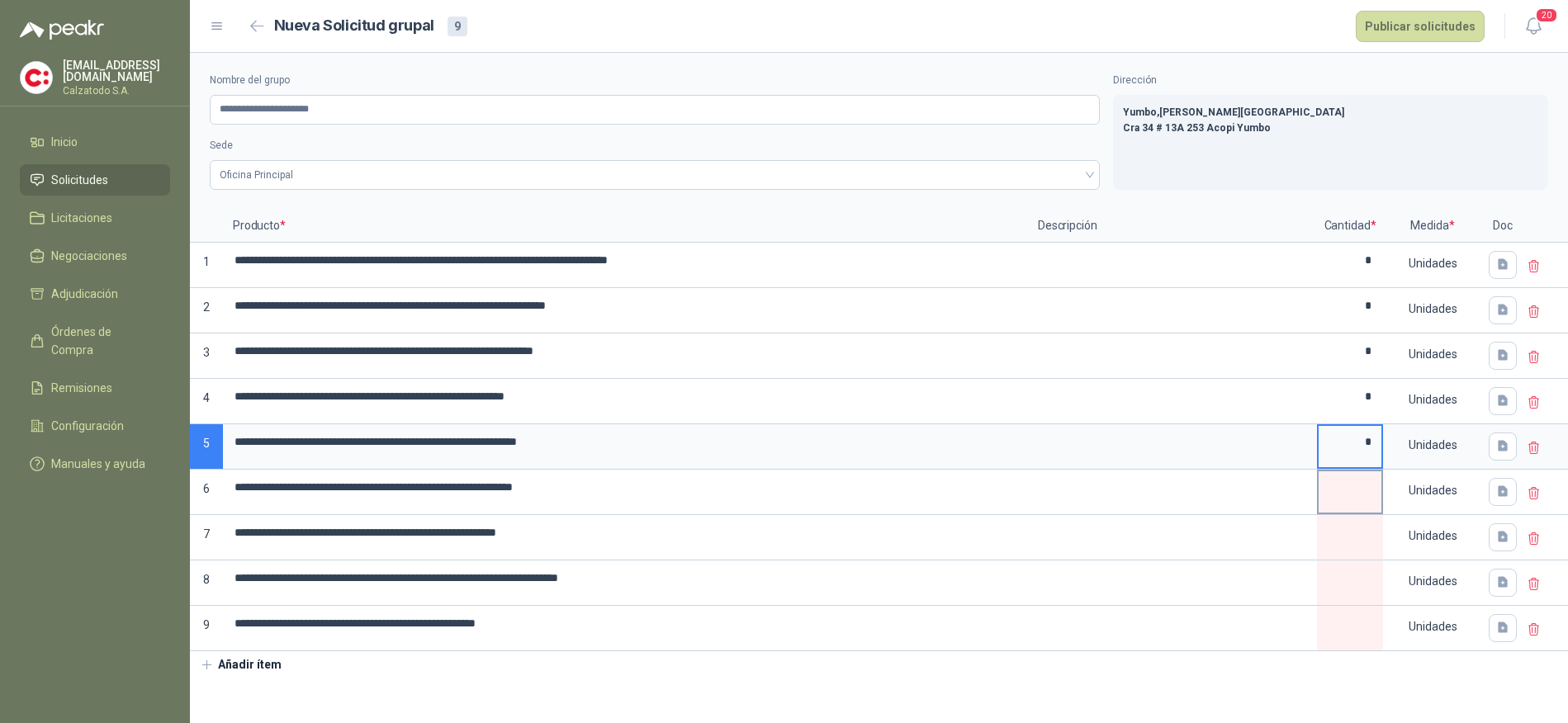
type input "*"
click at [1331, 495] on input at bounding box center [1350, 487] width 62 height 33
type input "*"
click at [1338, 537] on input at bounding box center [1350, 533] width 62 height 33
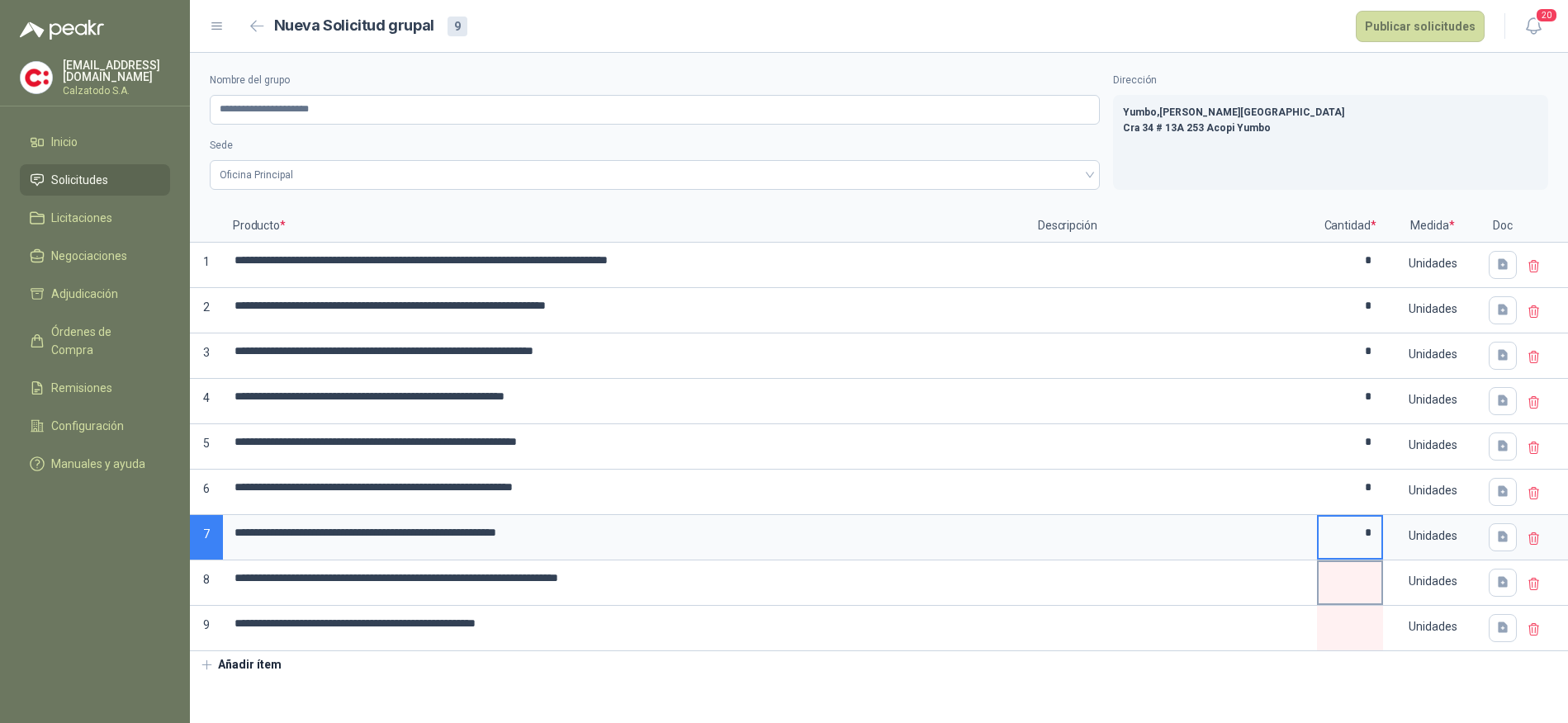
type input "*"
click at [1338, 582] on input at bounding box center [1350, 578] width 62 height 33
type input "*"
click at [1345, 623] on input at bounding box center [1350, 624] width 62 height 33
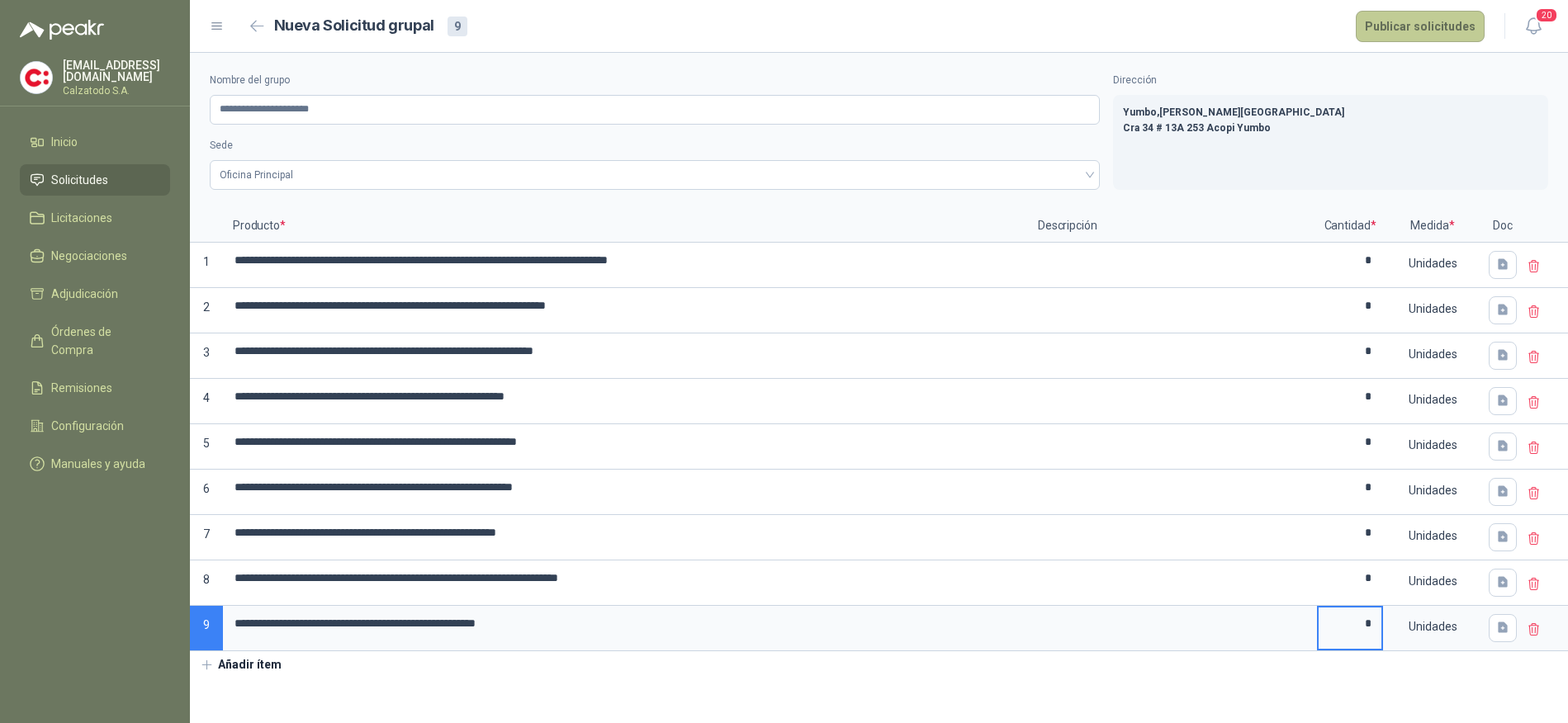
type input "*"
click at [1399, 23] on button "Publicar solicitudes" at bounding box center [1420, 26] width 128 height 32
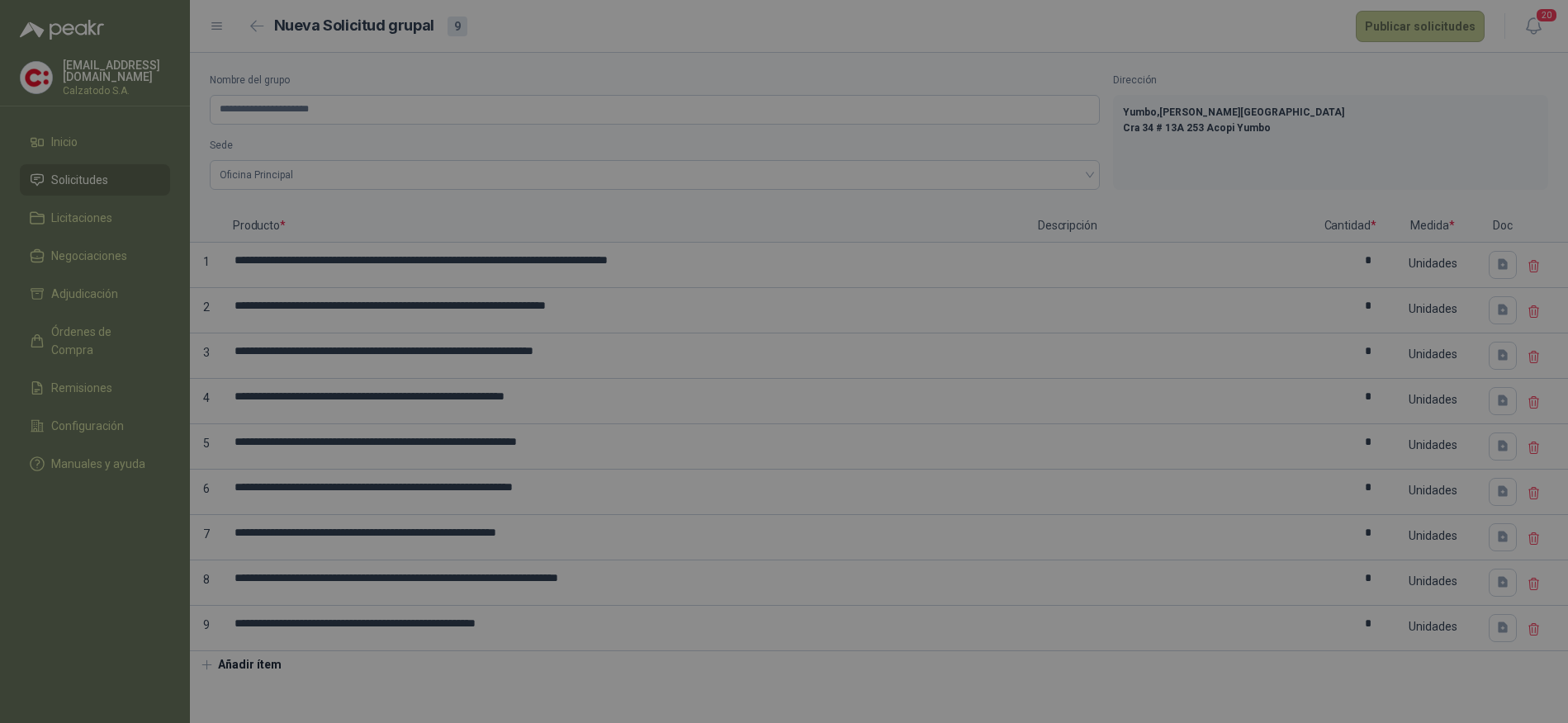
click at [1399, 23] on div "Publicar solicitudes ¿Estás seguro de que deseas publicar todas las solicitudes…" at bounding box center [784, 362] width 1568 height 723
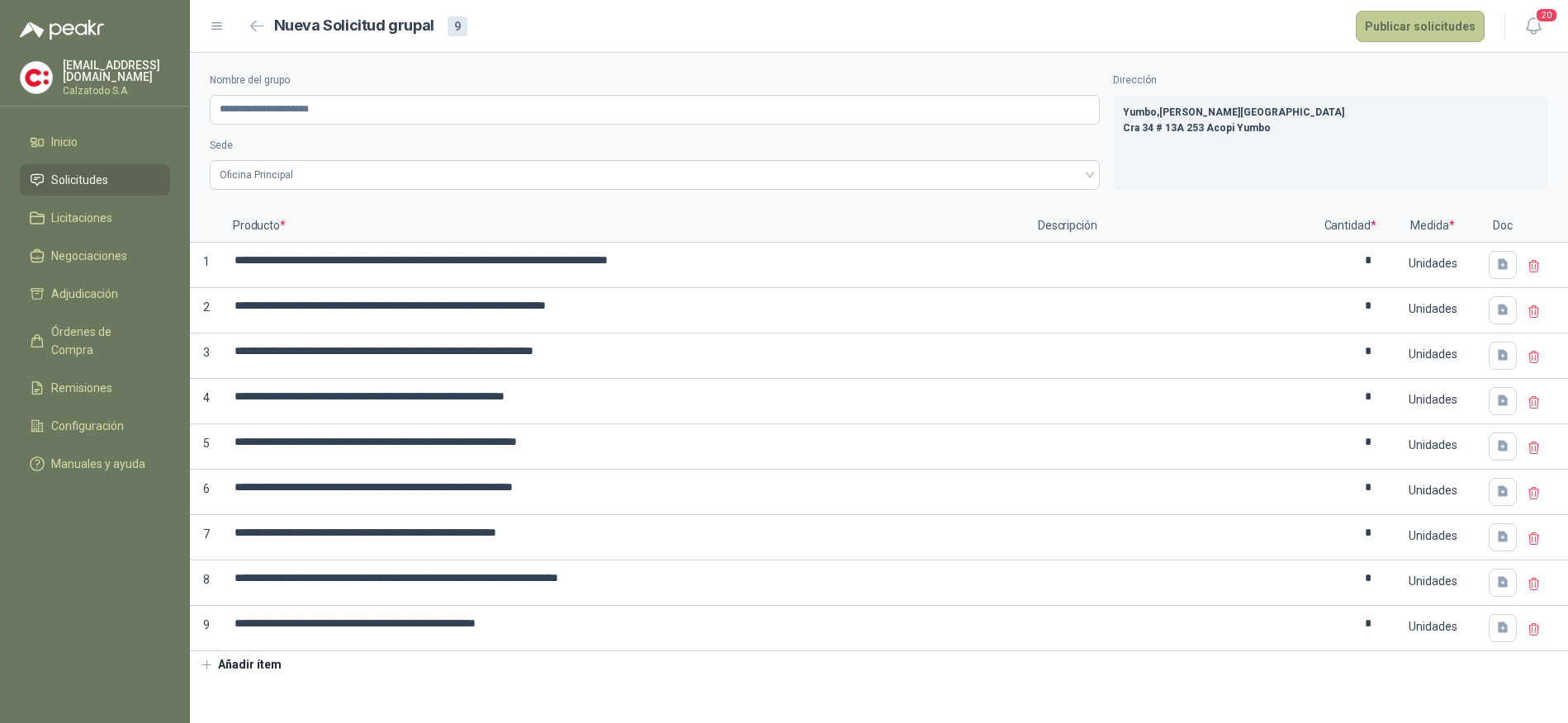
click at [1432, 15] on button "Publicar solicitudes" at bounding box center [1420, 26] width 128 height 32
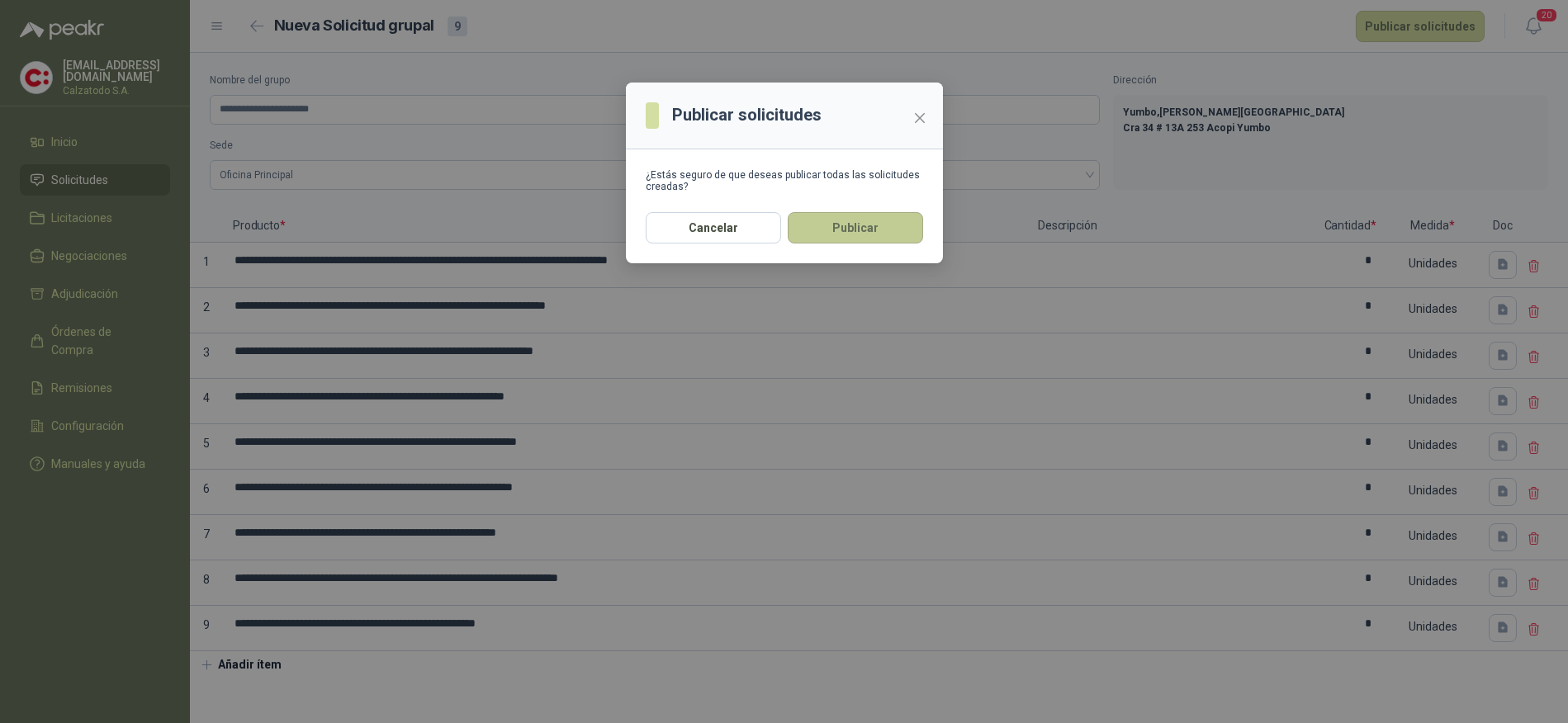
click at [840, 227] on button "Publicar" at bounding box center [855, 228] width 136 height 32
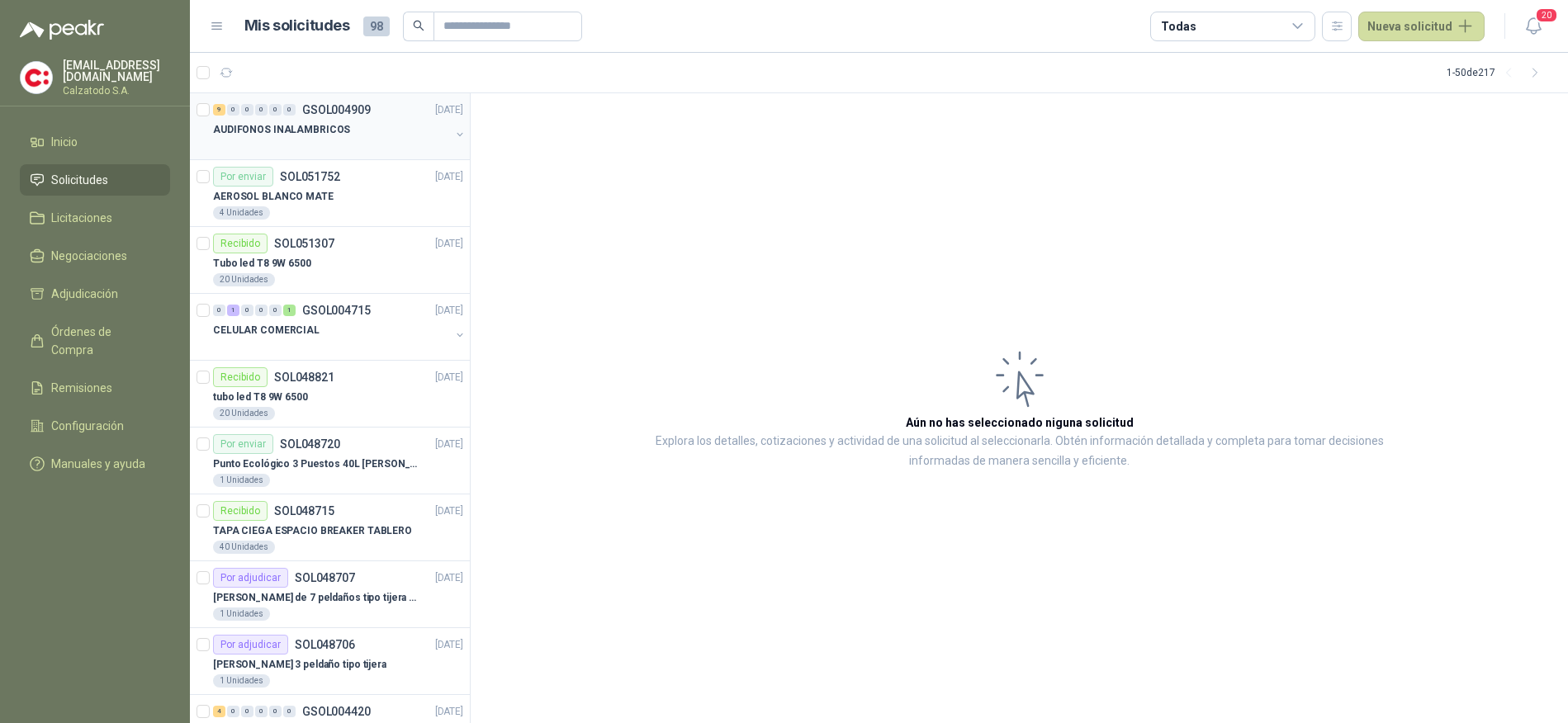
click at [320, 128] on p "AUDIFONOS INALAMBRICOS" at bounding box center [282, 130] width 137 height 16
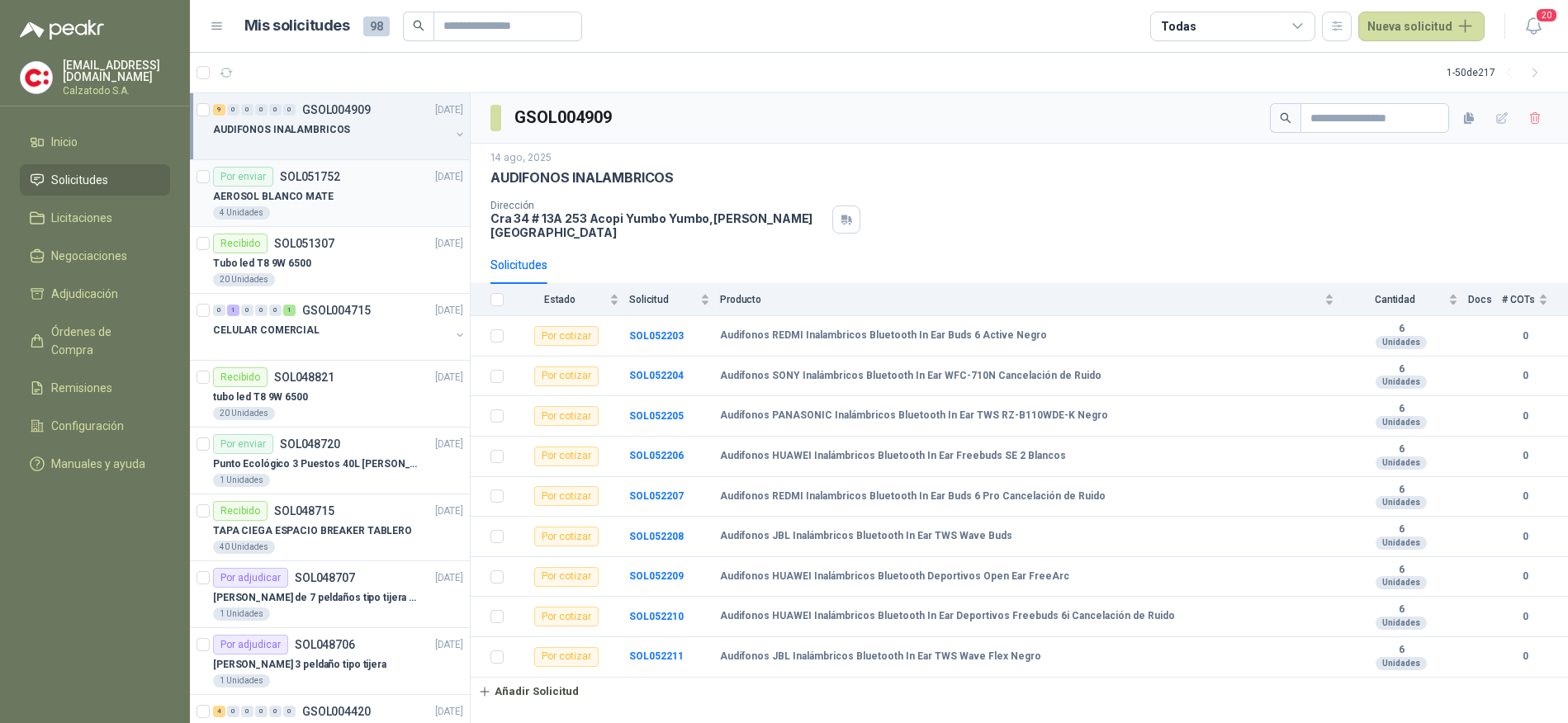
click at [309, 204] on div "AEROSOL BLANCO MATE" at bounding box center [338, 196] width 250 height 20
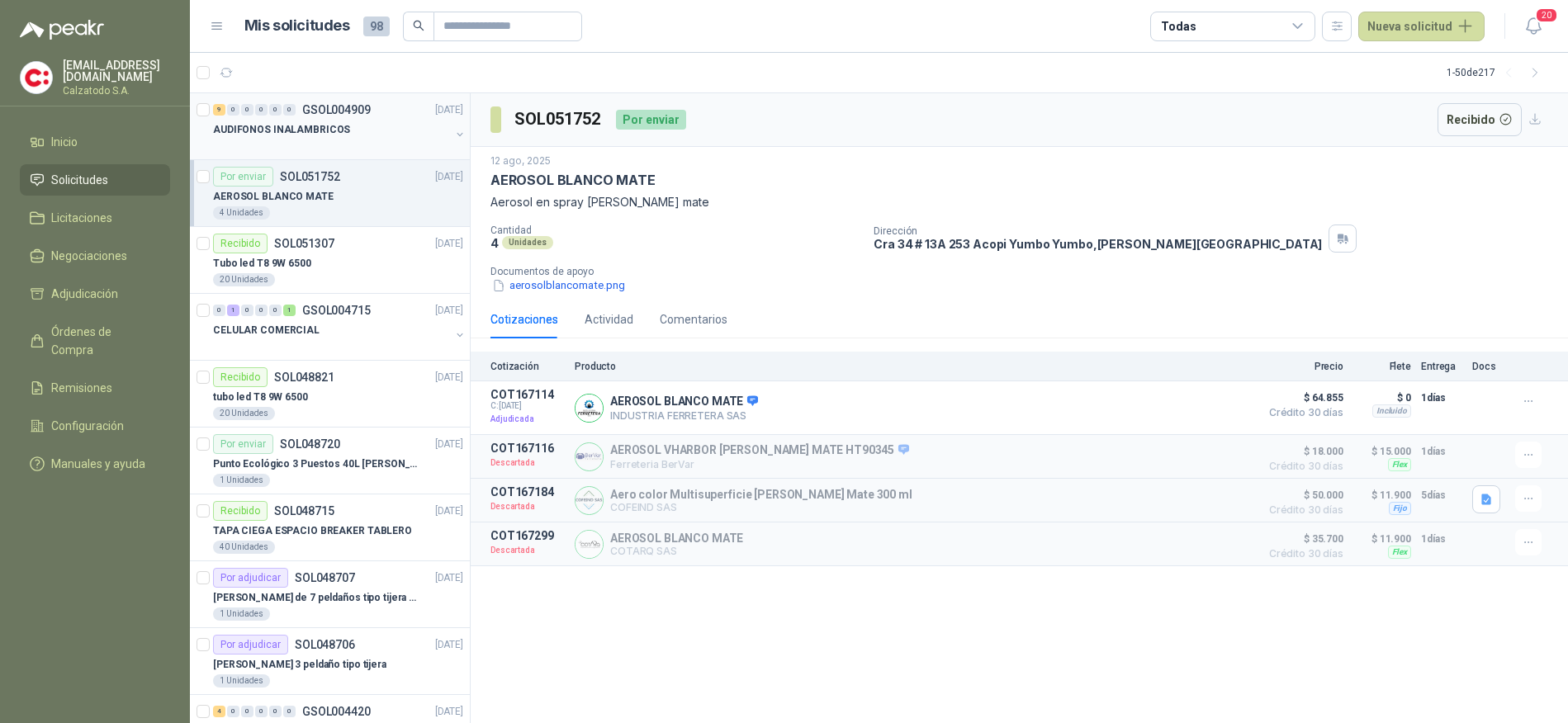
click at [296, 123] on p "AUDIFONOS INALAMBRICOS" at bounding box center [282, 130] width 137 height 16
